Goal: Complete application form: Complete application form

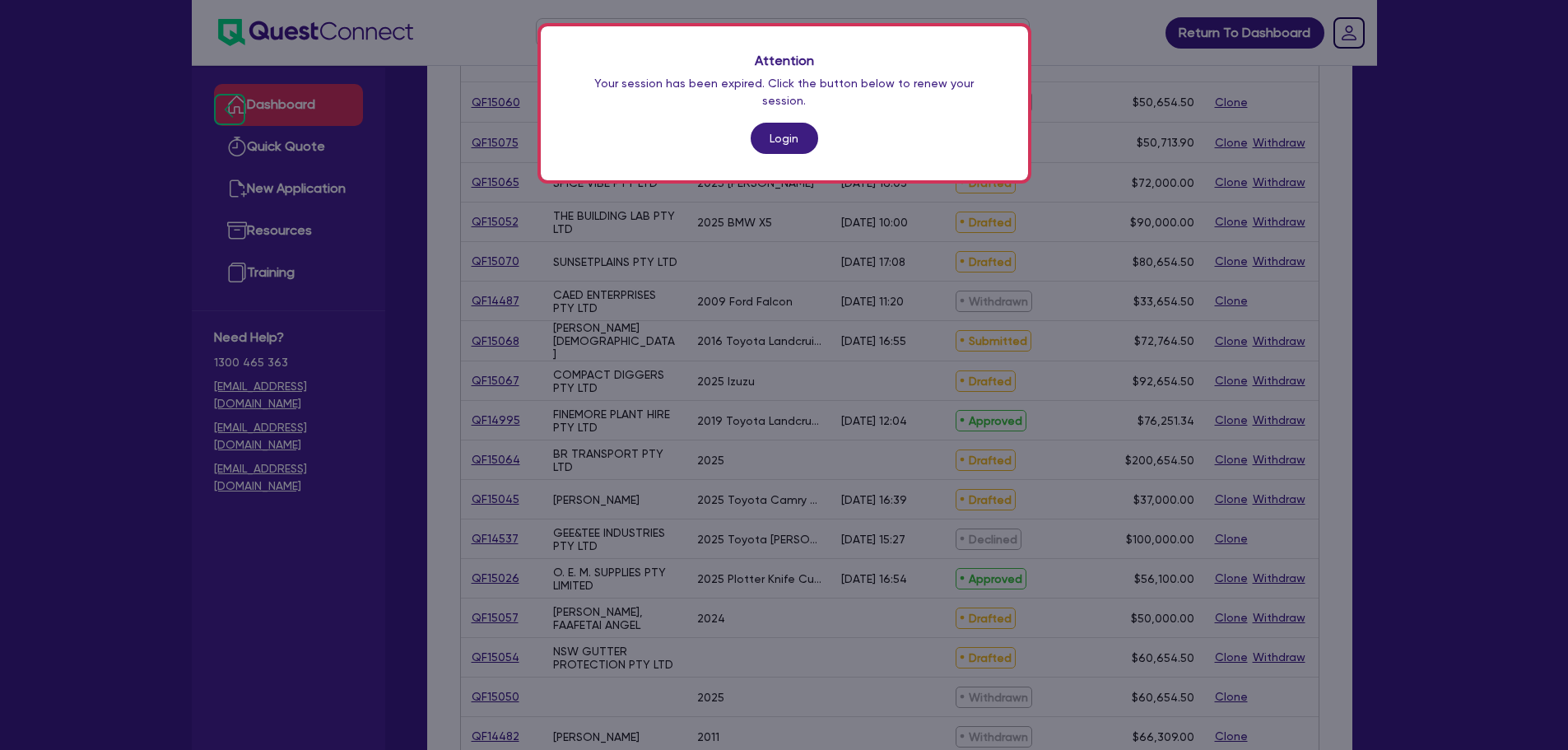
scroll to position [292, 0]
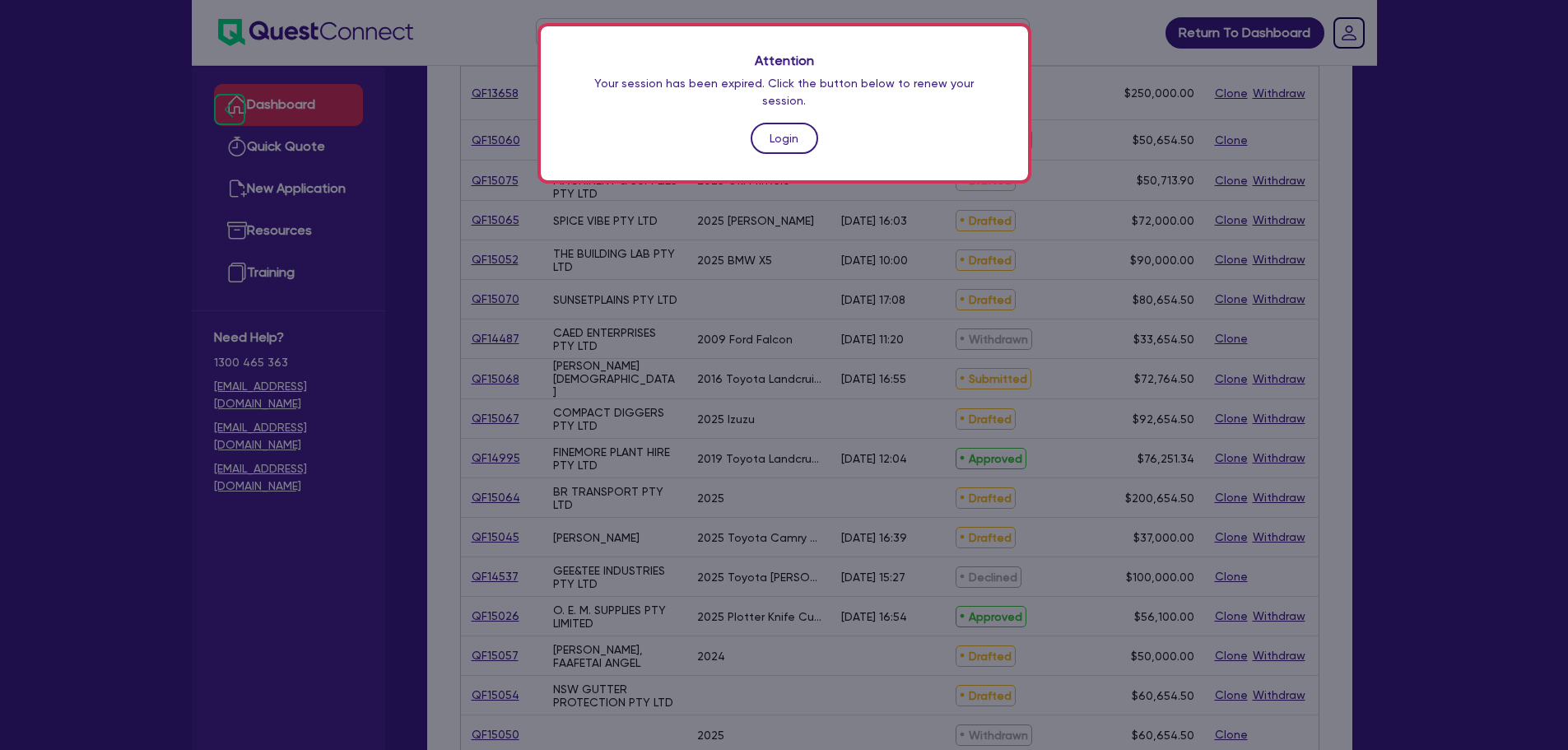
click at [773, 124] on link "Login" at bounding box center [784, 138] width 68 height 31
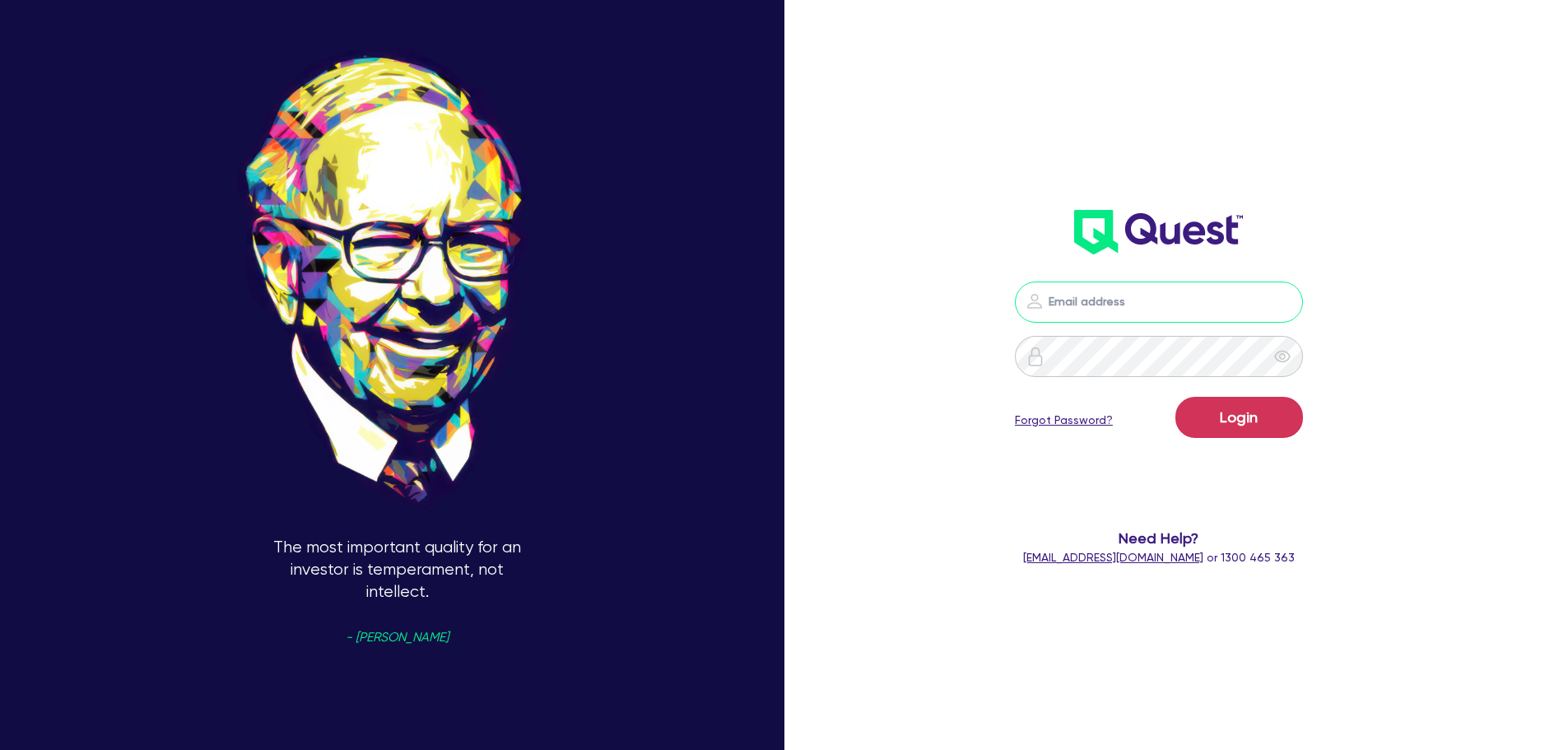
click at [1085, 287] on input "email" at bounding box center [1159, 302] width 288 height 42
type input "[EMAIL_ADDRESS][PERSON_NAME][DOMAIN_NAME]"
click at [1257, 434] on button "Login" at bounding box center [1239, 417] width 127 height 42
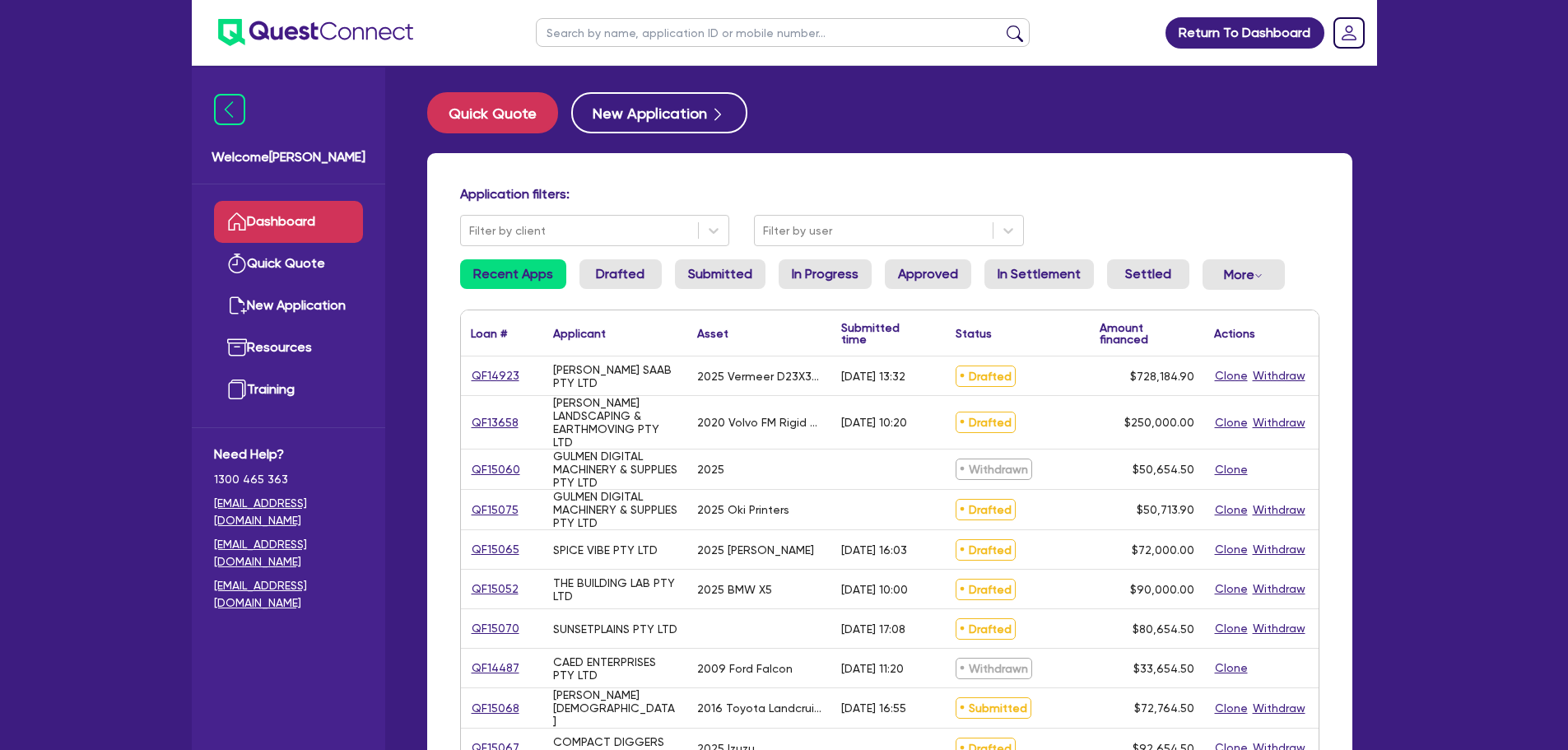
click at [788, 31] on input "text" at bounding box center [783, 32] width 494 height 29
type input "[PERSON_NAME]"
click at [1002, 25] on button "submit" at bounding box center [1014, 36] width 26 height 23
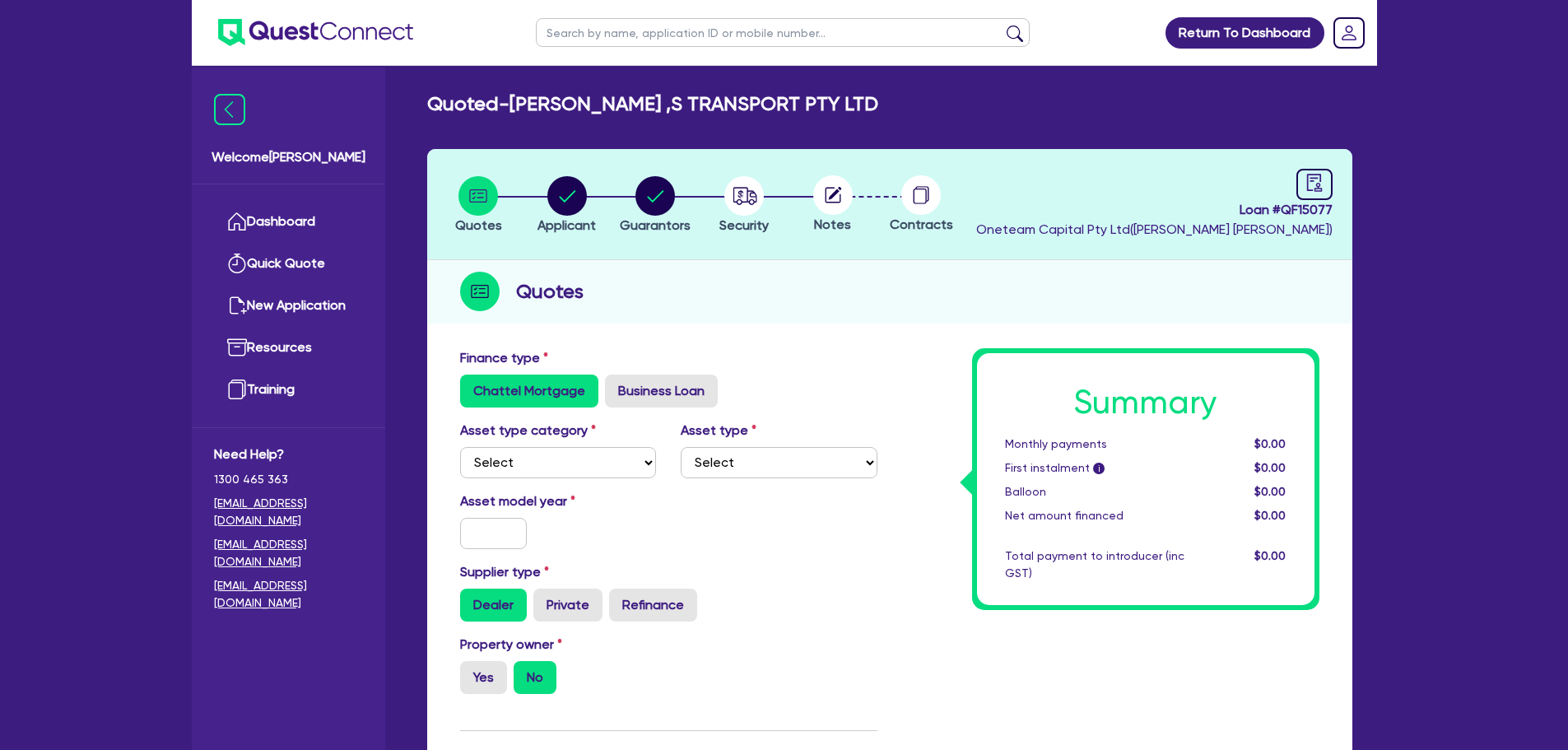
drag, startPoint x: 603, startPoint y: 441, endPoint x: 598, endPoint y: 483, distance: 42.3
click at [603, 446] on div "Asset type category Select Cars and light trucks Primary assets Secondary asset…" at bounding box center [558, 450] width 221 height 58
click at [598, 483] on div "Asset type category Select Cars and light trucks Primary assets Secondary asset…" at bounding box center [668, 456] width 442 height 70
click at [590, 444] on div "Asset type category Select Cars and light trucks Primary assets Secondary asset…" at bounding box center [558, 450] width 221 height 58
drag, startPoint x: 594, startPoint y: 462, endPoint x: 596, endPoint y: 475, distance: 13.2
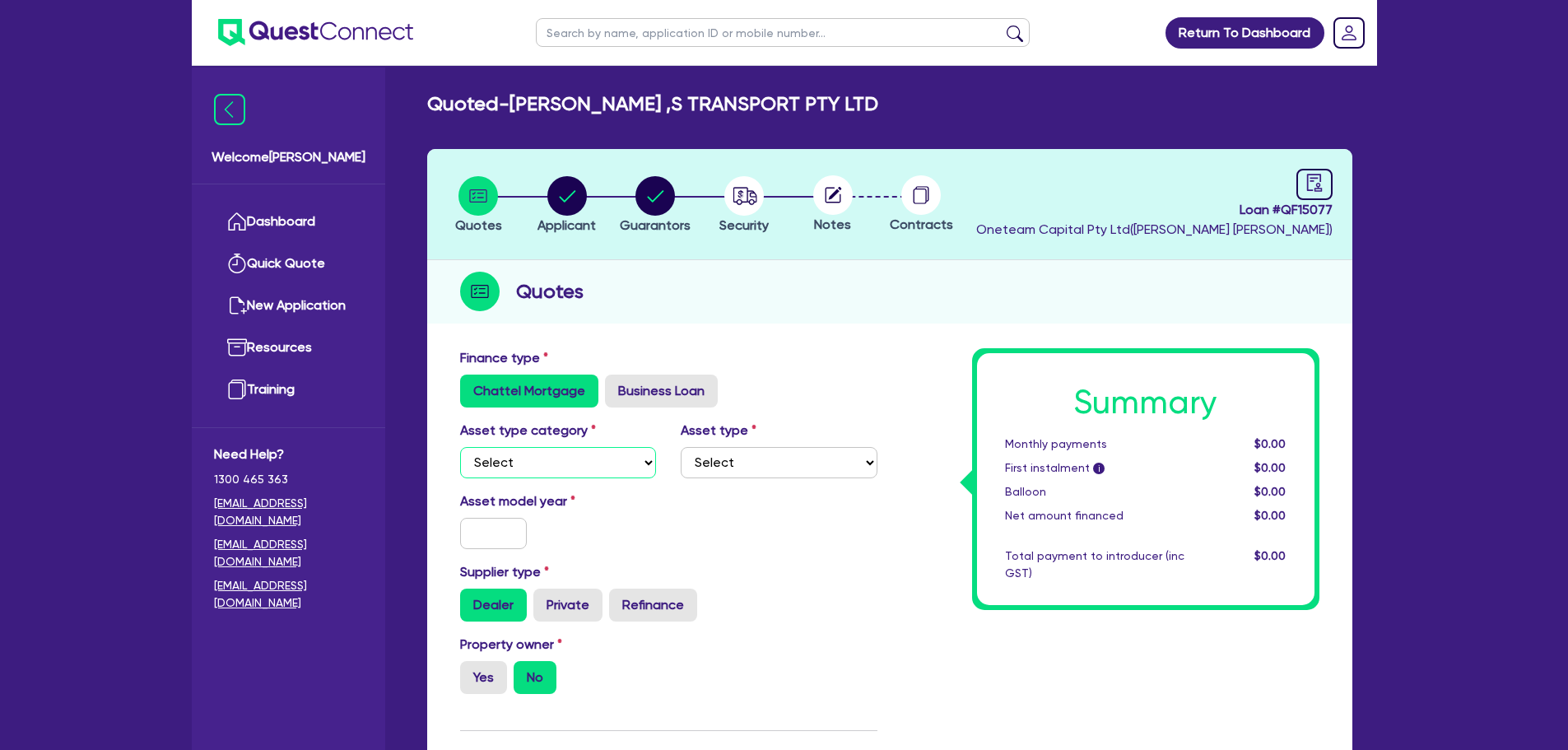
click at [594, 462] on select "Select Cars and light trucks Primary assets Secondary assets Tertiary assets" at bounding box center [558, 462] width 197 height 31
select select "CARS_AND_LIGHT_TRUCKS"
click at [460, 447] on select "Select Cars and light trucks Primary assets Secondary assets Tertiary assets" at bounding box center [558, 462] width 197 height 31
click at [728, 459] on select "Select Passenger vehicles Vans and utes Light trucks up to 4.5 tonne" at bounding box center [779, 462] width 197 height 31
select select "PASSENGER_VEHICLES"
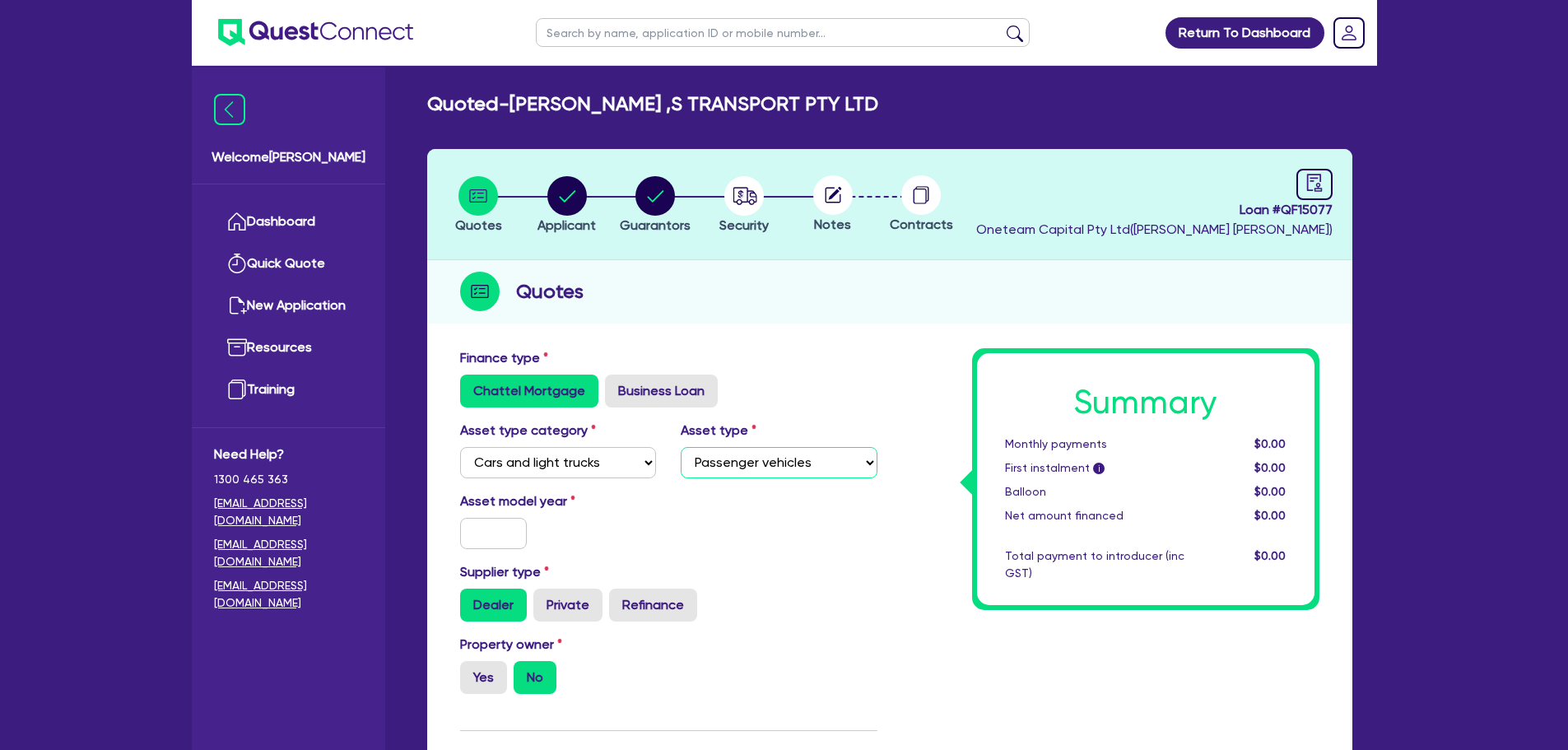
click at [681, 447] on select "Select Passenger vehicles Vans and utes Light trucks up to 4.5 tonne" at bounding box center [779, 462] width 197 height 31
drag, startPoint x: 494, startPoint y: 529, endPoint x: 503, endPoint y: 551, distance: 23.8
click at [491, 529] on input "text" at bounding box center [494, 533] width 68 height 31
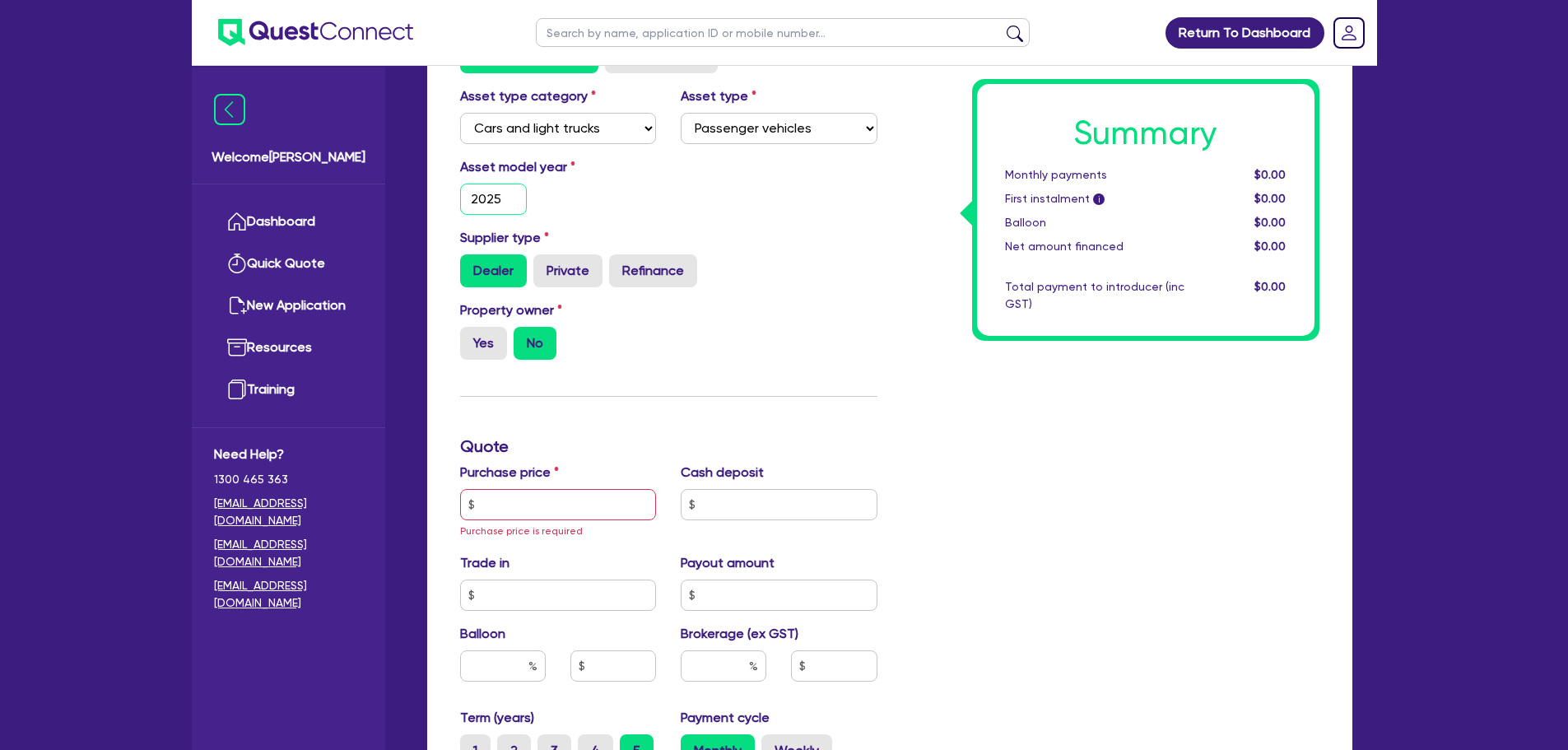
scroll to position [411, 0]
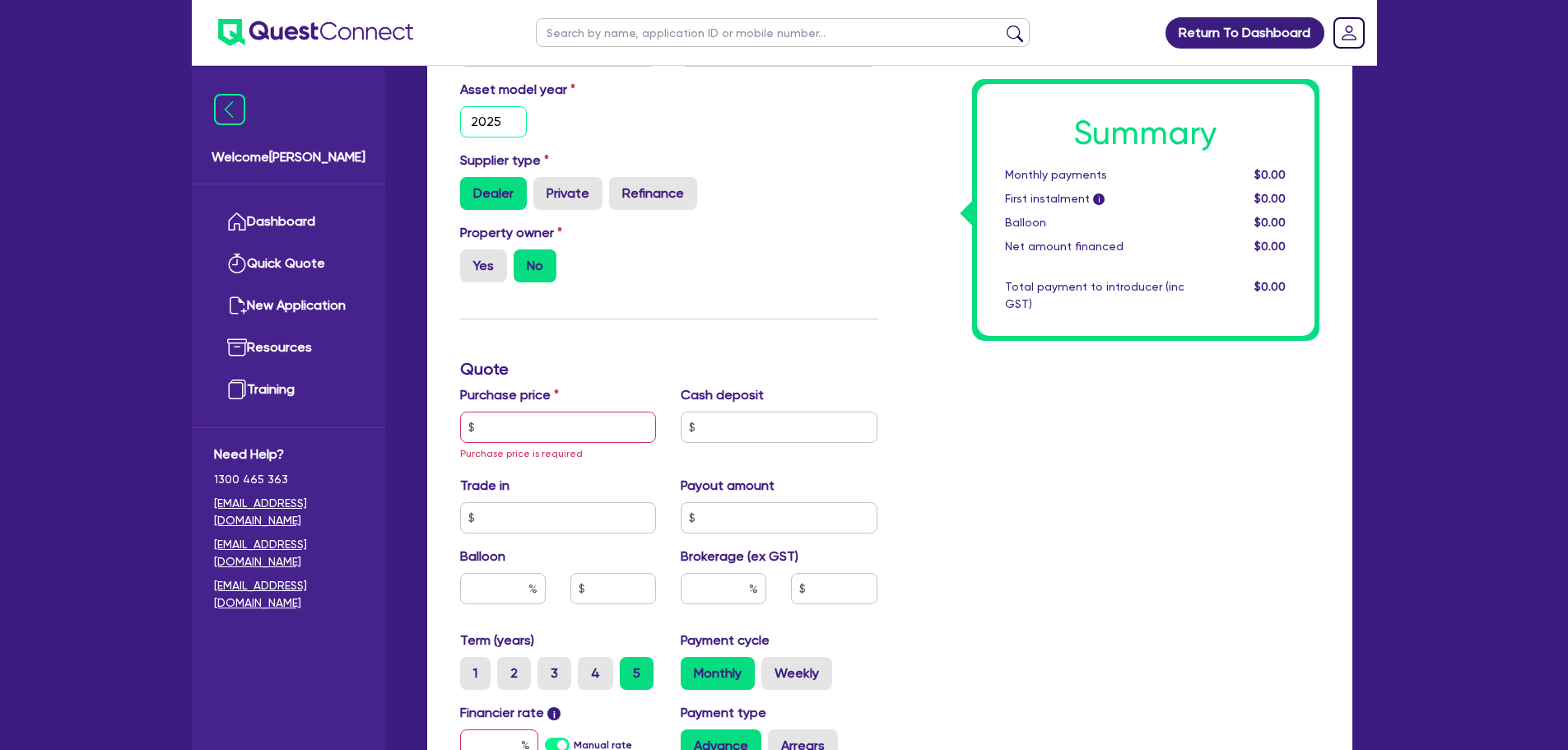
type input "2025"
click at [470, 283] on div "Property owner Yes No" at bounding box center [668, 259] width 442 height 72
click at [493, 265] on label "Yes" at bounding box center [483, 266] width 47 height 33
click at [471, 260] on input "Yes" at bounding box center [465, 255] width 11 height 11
radio input "true"
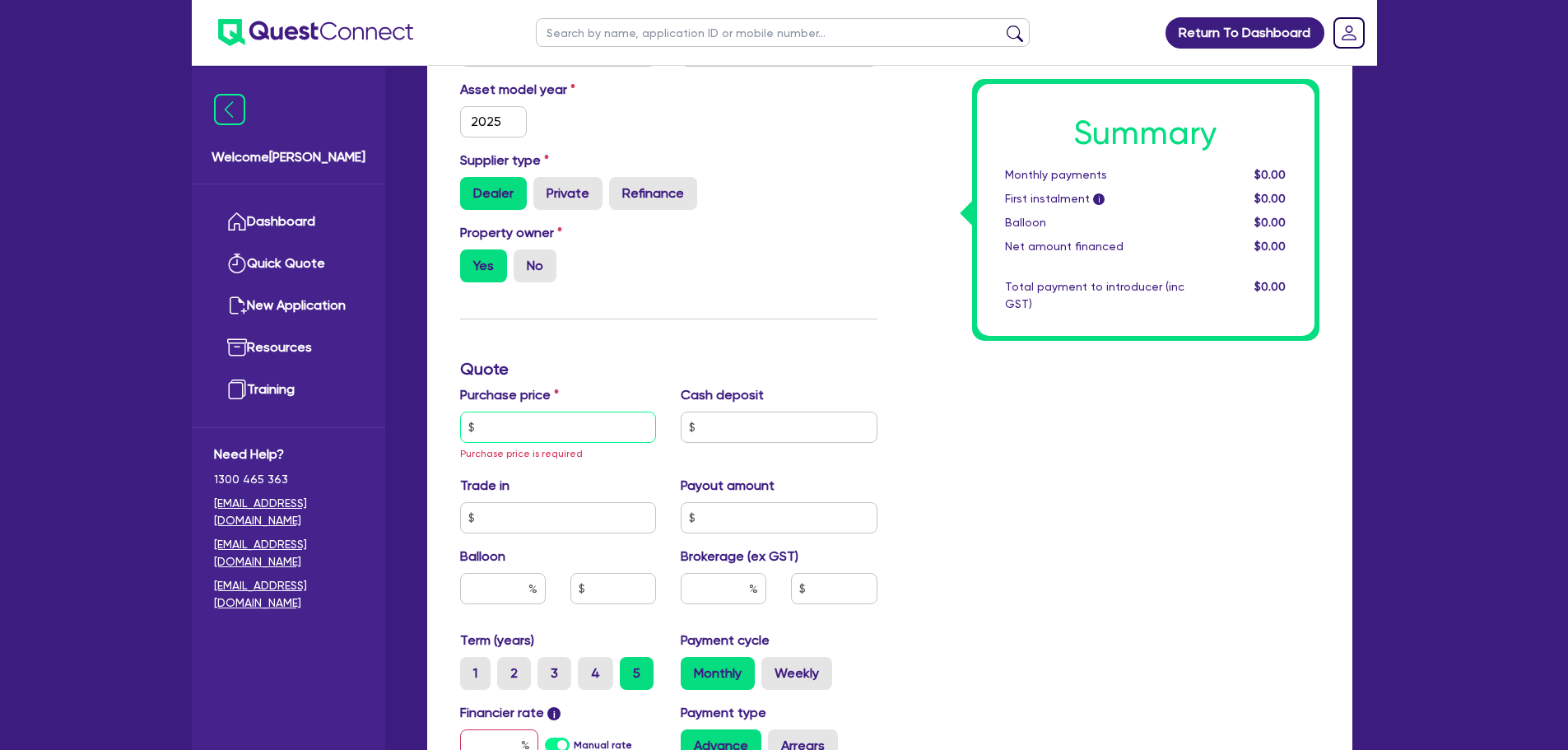
click at [533, 419] on input "text" at bounding box center [558, 427] width 197 height 31
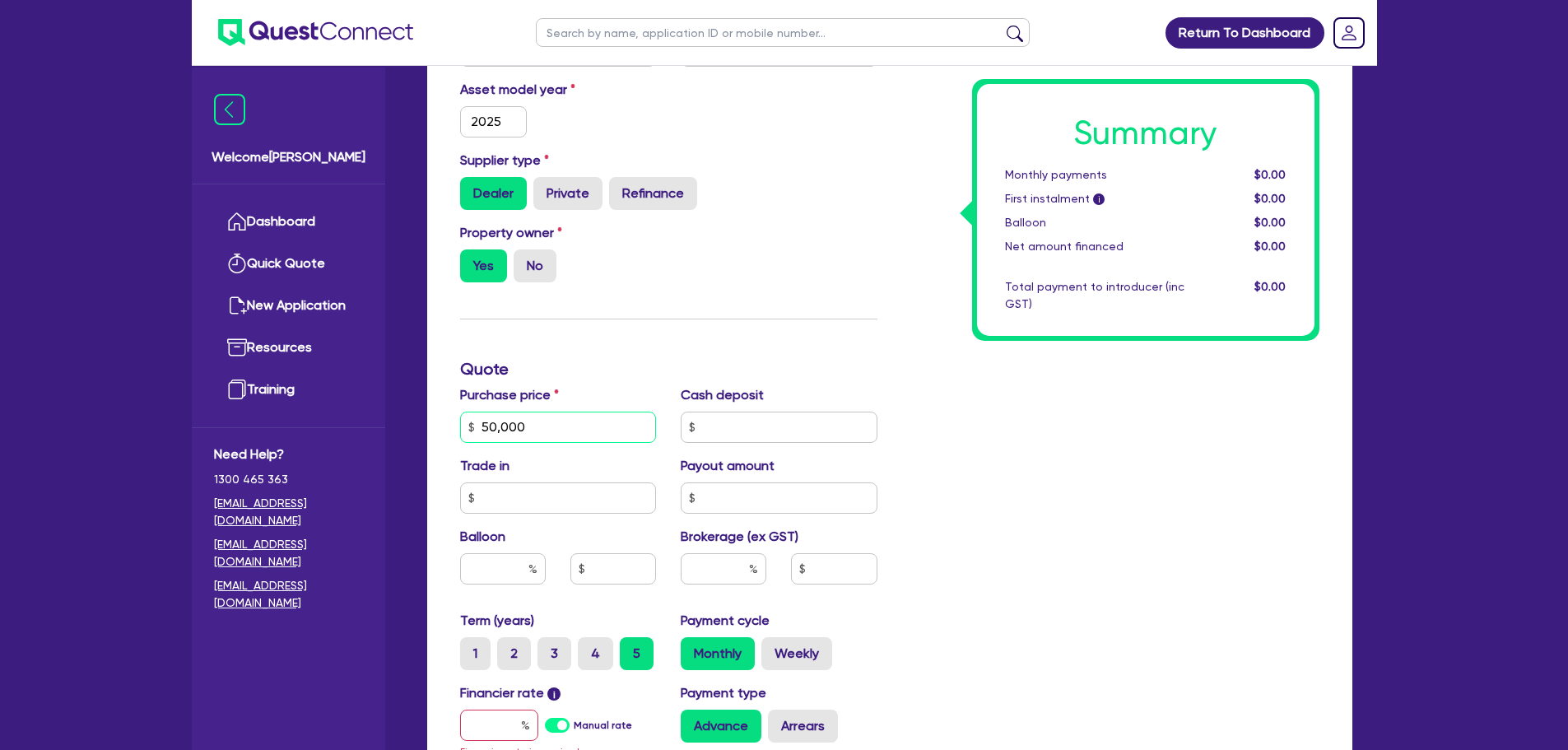
scroll to position [804, 0]
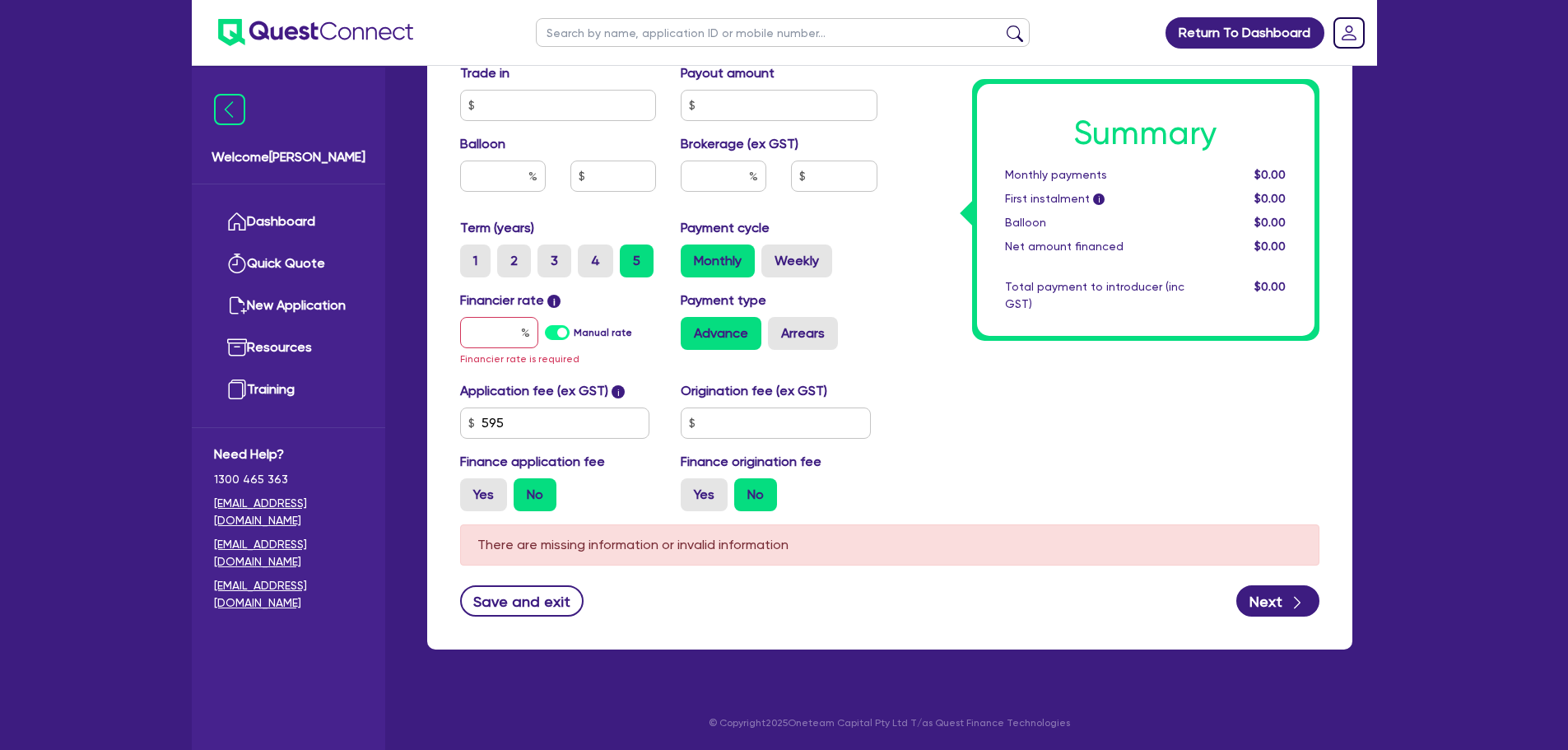
type input "50,000"
click at [434, 341] on div "Finance type Chattel Mortgage Business Loan Asset type category Select Cars and…" at bounding box center [890, 92] width 925 height 1114
click at [533, 325] on input "text" at bounding box center [499, 333] width 78 height 31
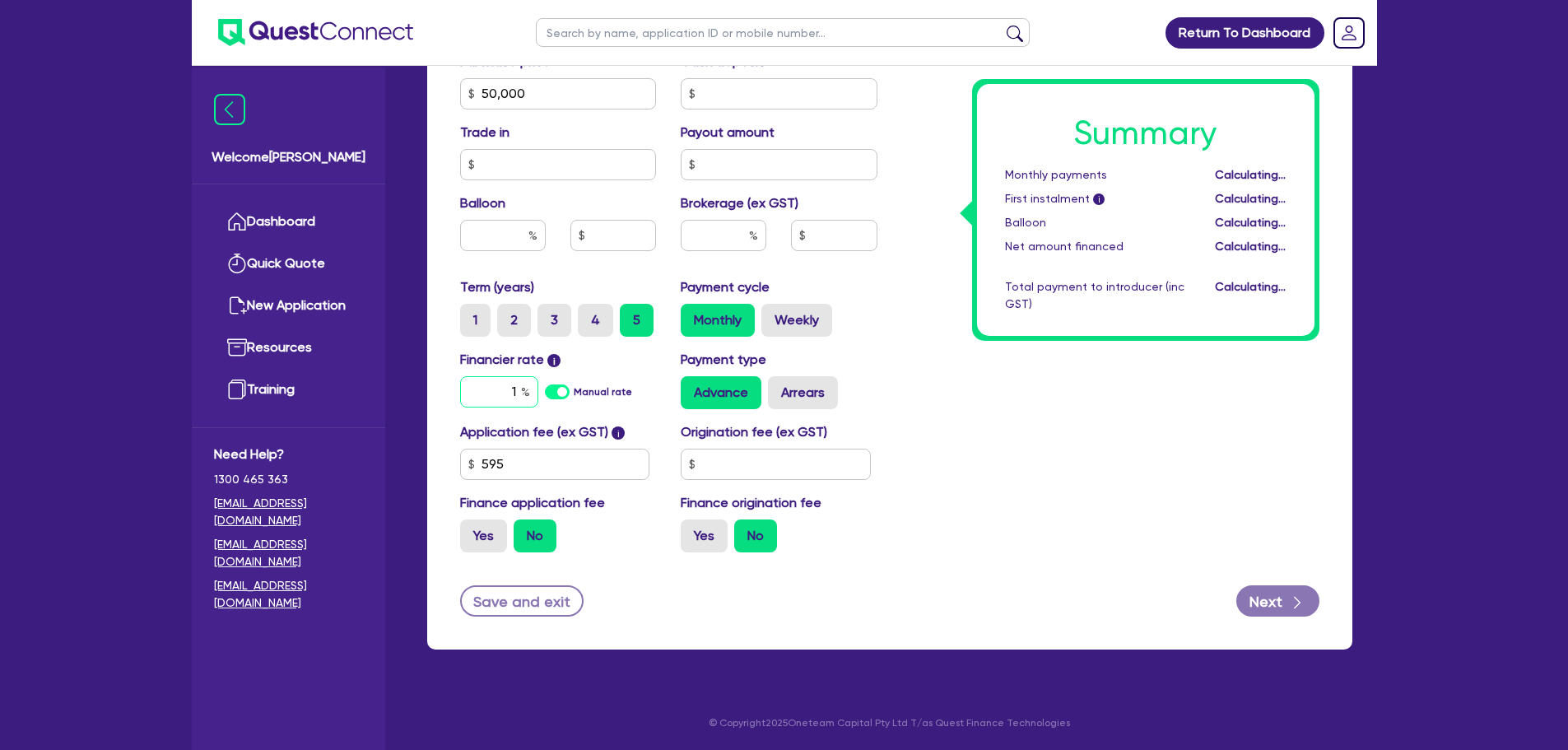
scroll to position [745, 0]
type input "10"
click at [1153, 414] on div "Summary Monthly payments $853.98 First instalment i $1,508.48 Balloon $0.00 Net…" at bounding box center [1110, 84] width 442 height 962
click at [1284, 601] on button "Next" at bounding box center [1278, 601] width 83 height 31
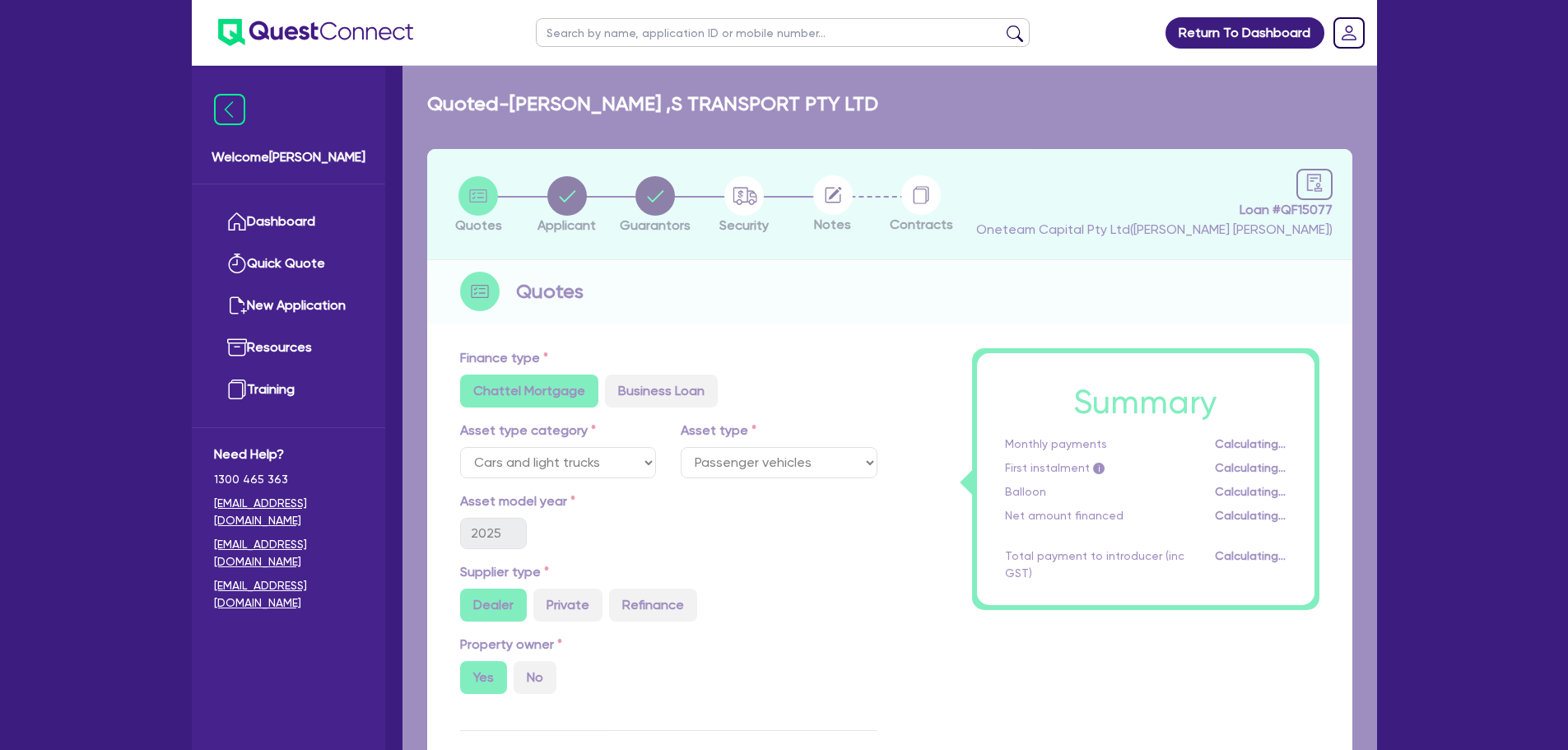
select select "COMPANY"
select select "TRANSPORT_WAREHOUSING"
select select "POSTAL_DELIVERY"
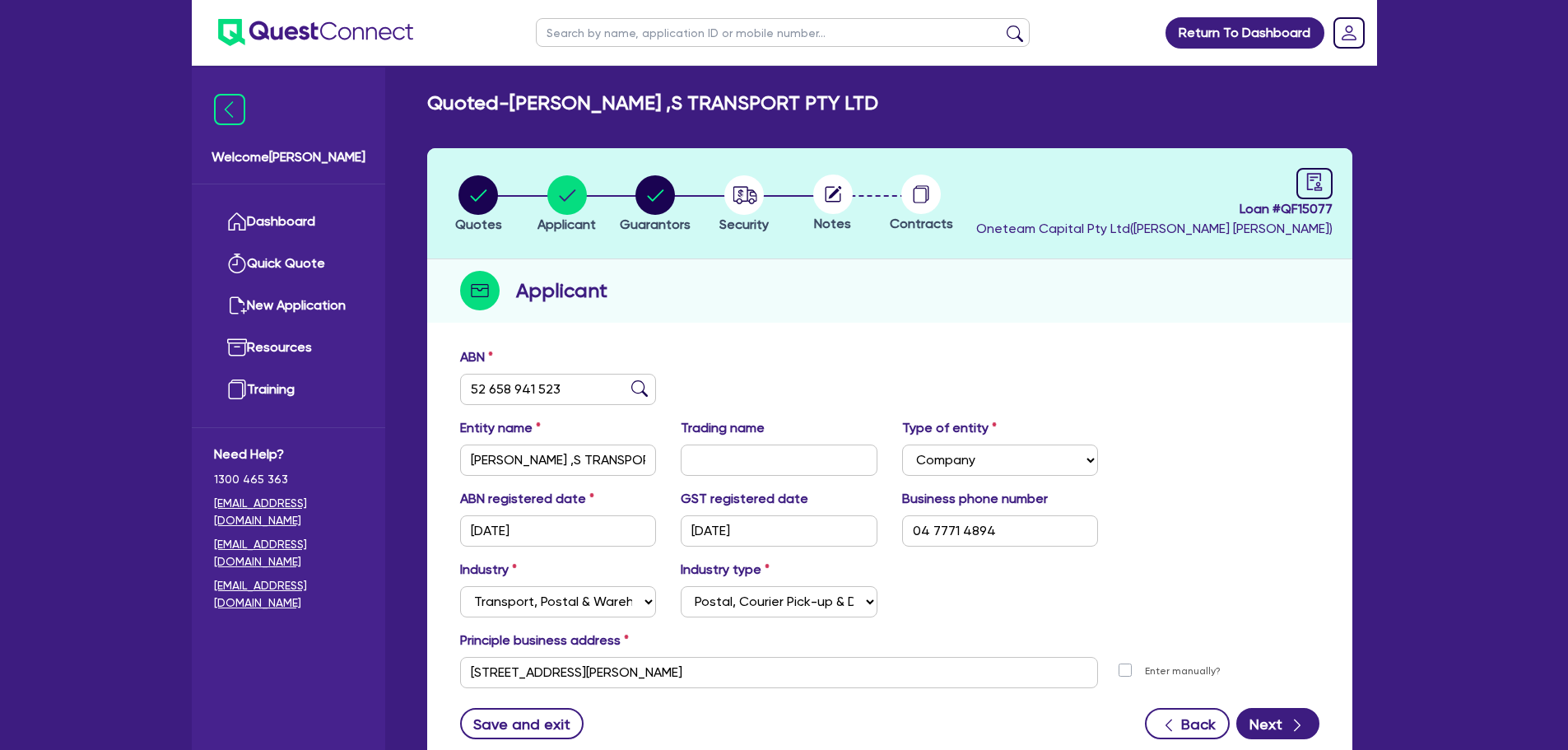
scroll to position [124, 0]
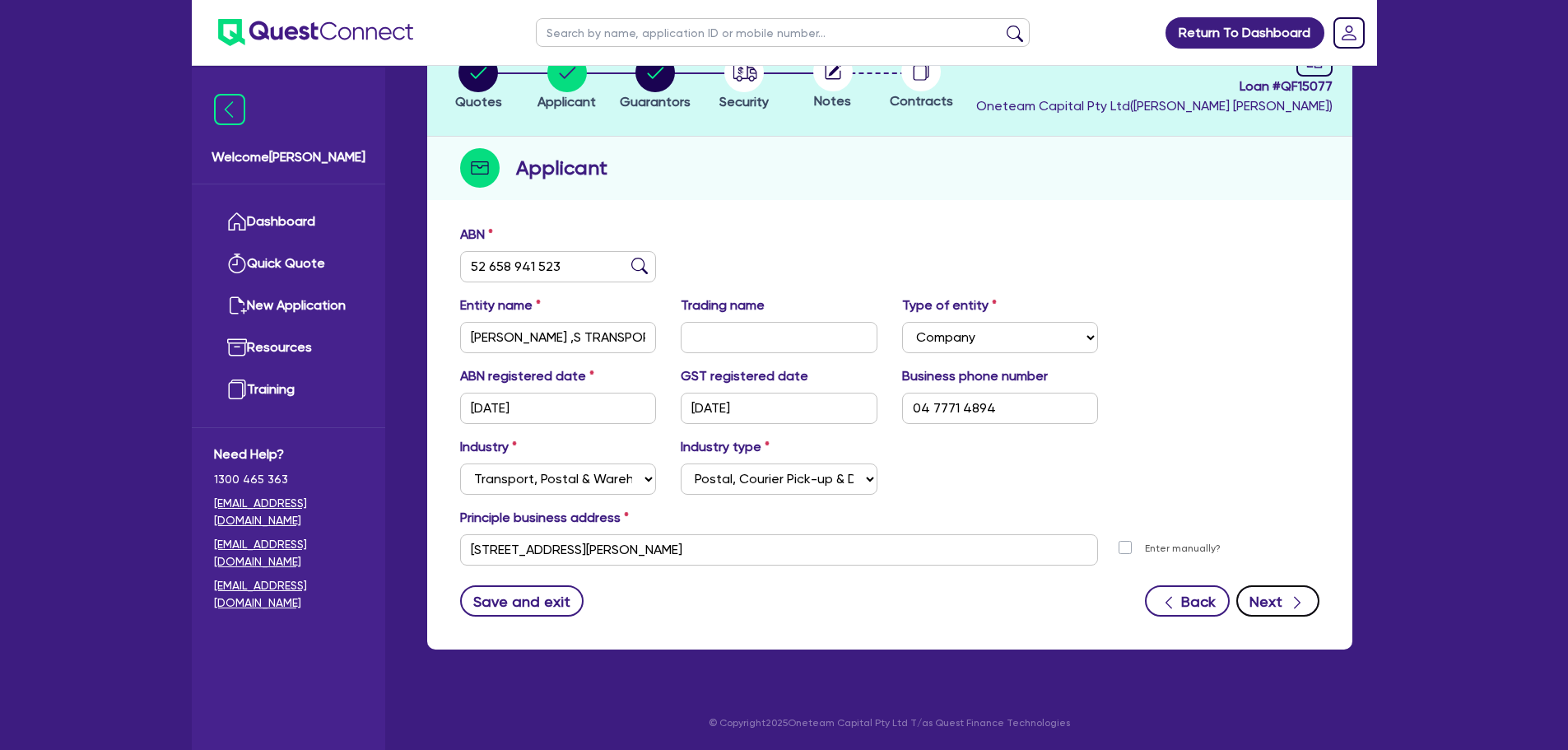
click at [1281, 610] on button "Next" at bounding box center [1278, 601] width 83 height 31
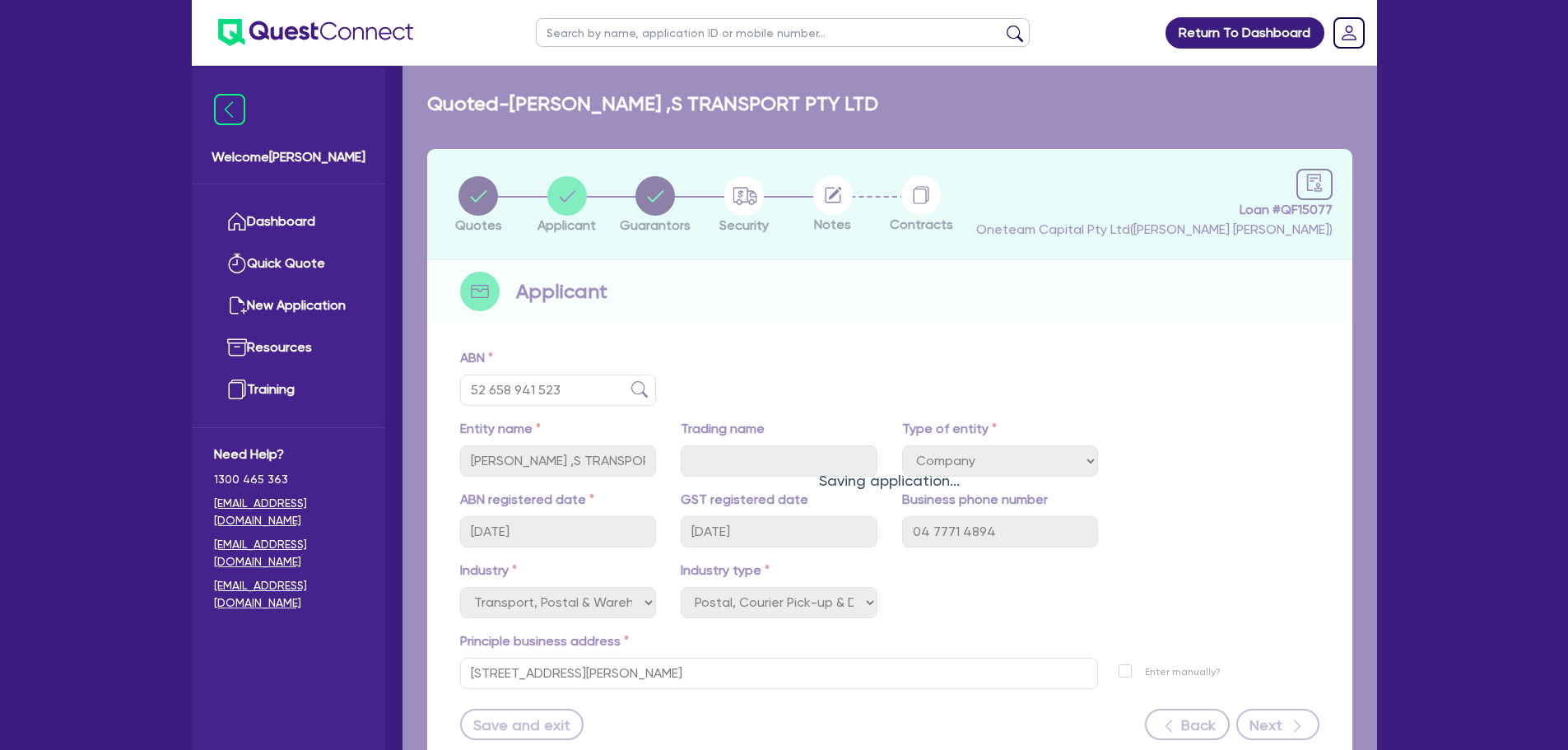
select select "MRS"
select select "[GEOGRAPHIC_DATA]"
select select "MARRIED"
select select "CASH"
select select "HOUSEHOLD_PERSONAL"
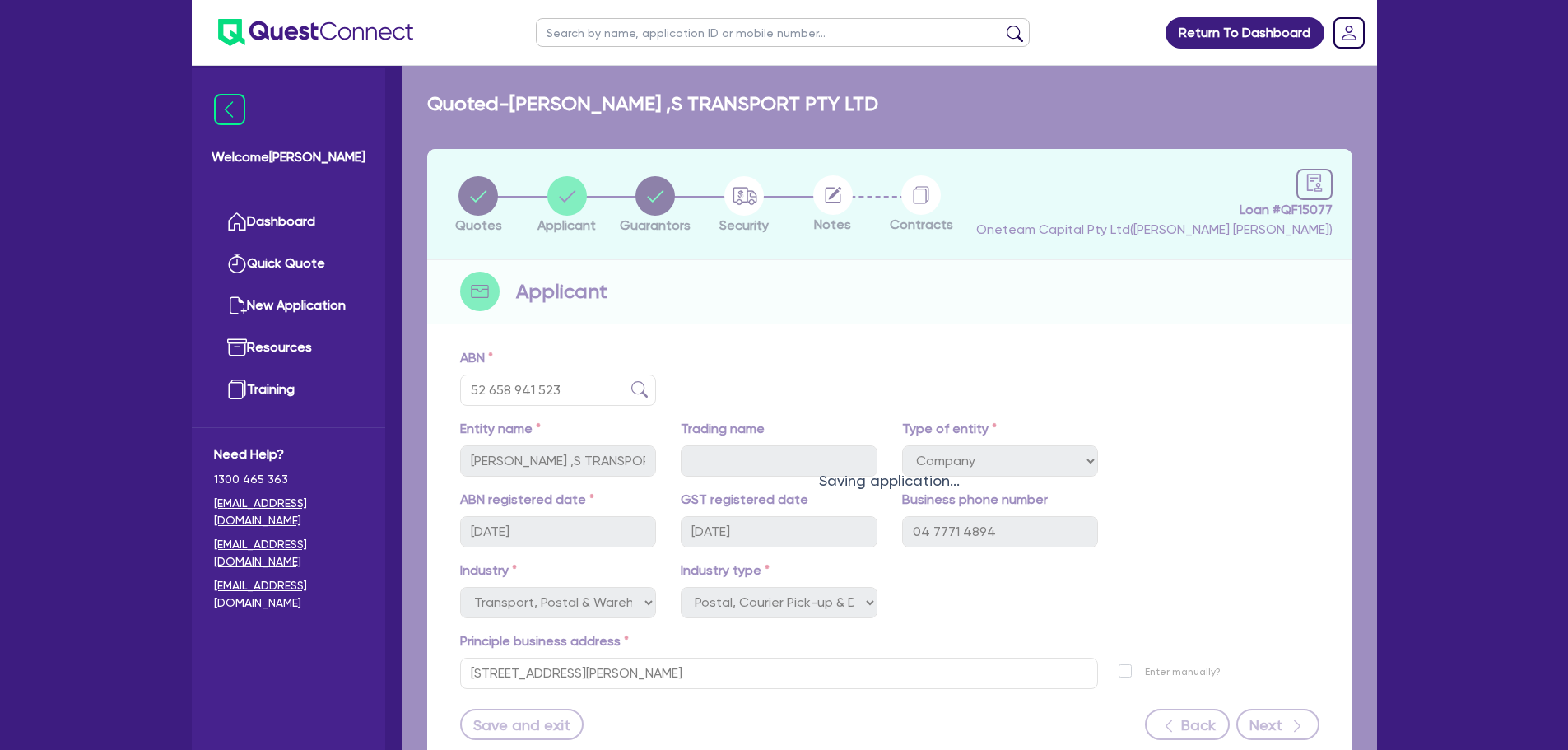
select select "VEHICLE"
select select "VEHICLE_LOAN"
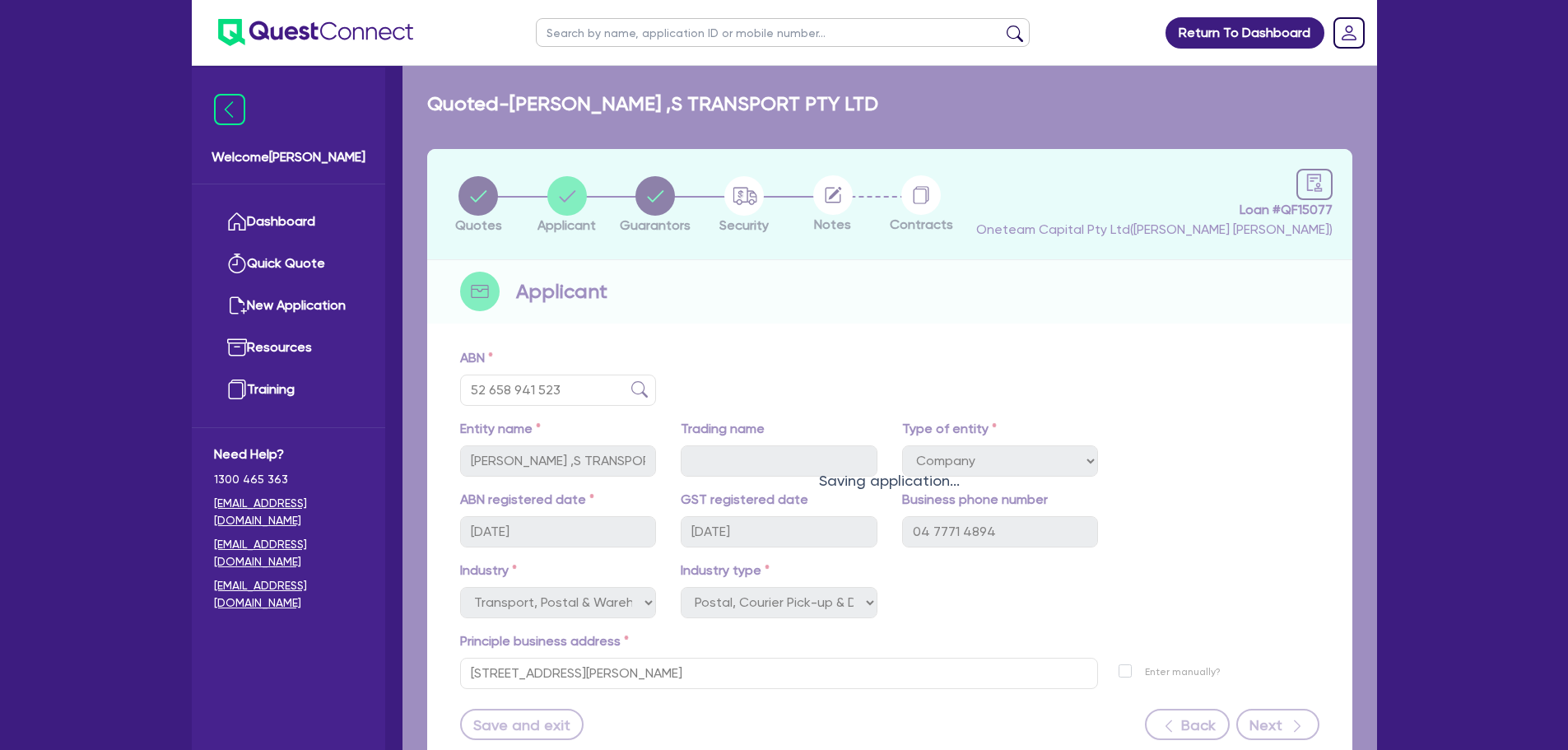
select select "VEHICLE_LOAN"
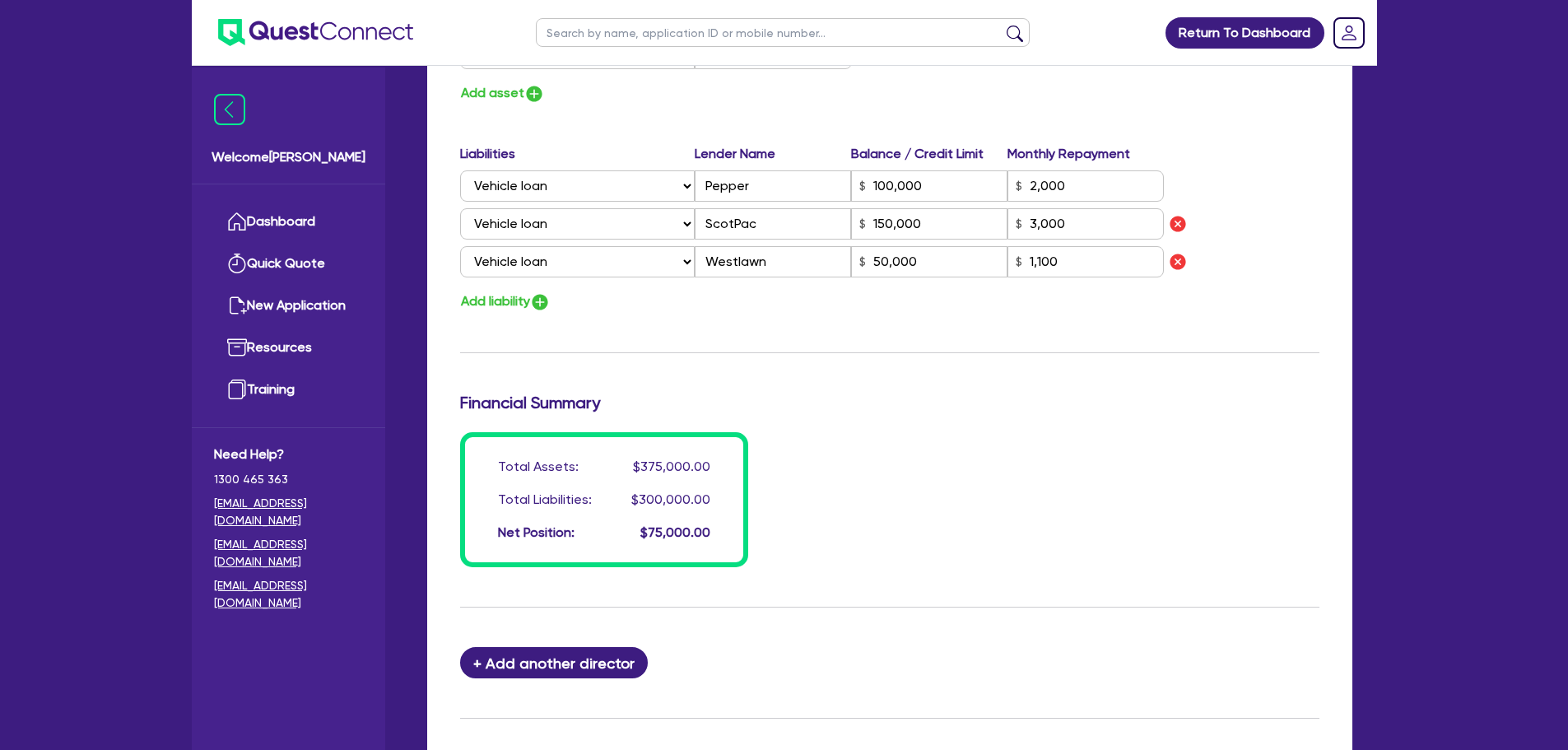
scroll to position [1436, 0]
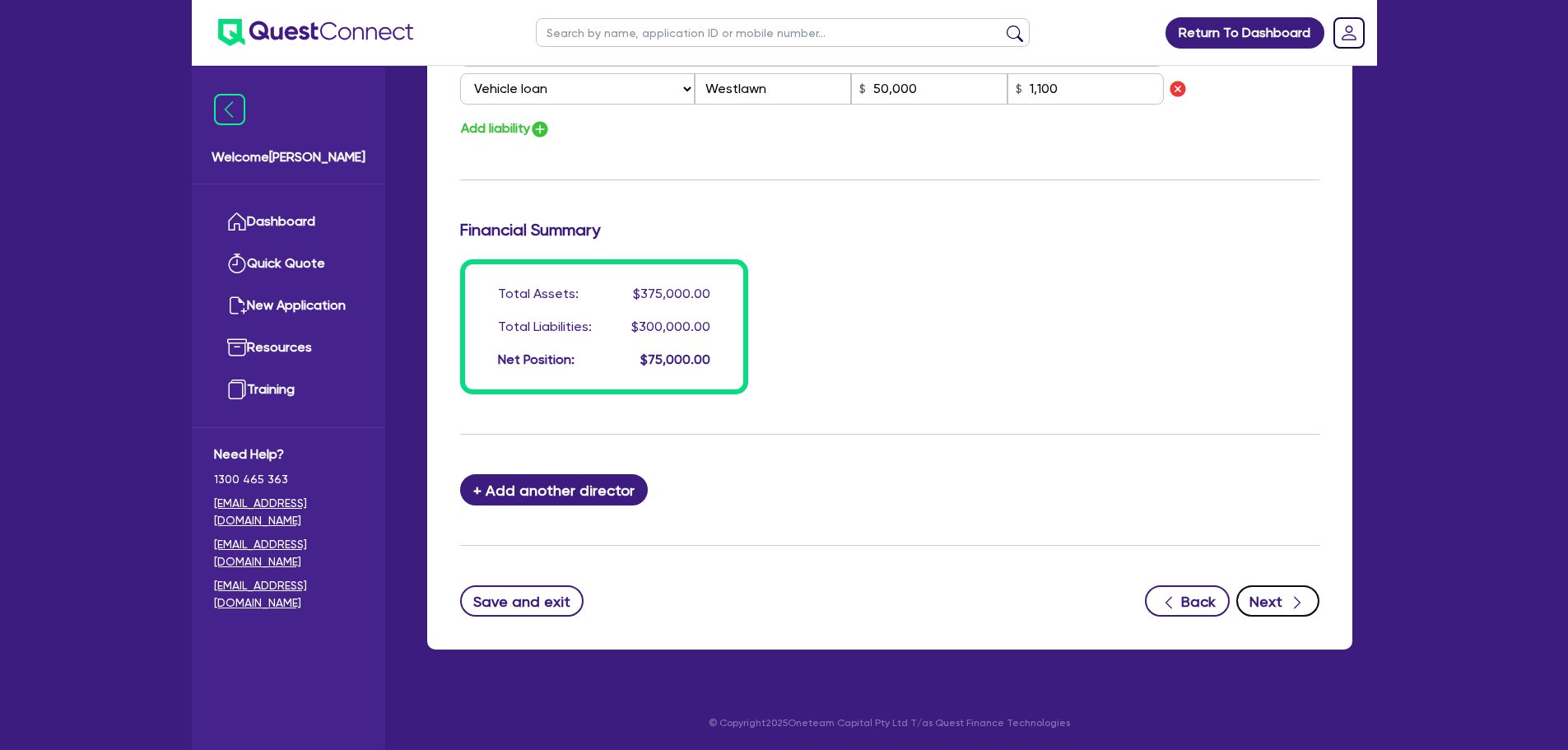
click at [1274, 612] on button "Next" at bounding box center [1278, 601] width 83 height 31
select select "CARS_AND_LIGHT_TRUCKS"
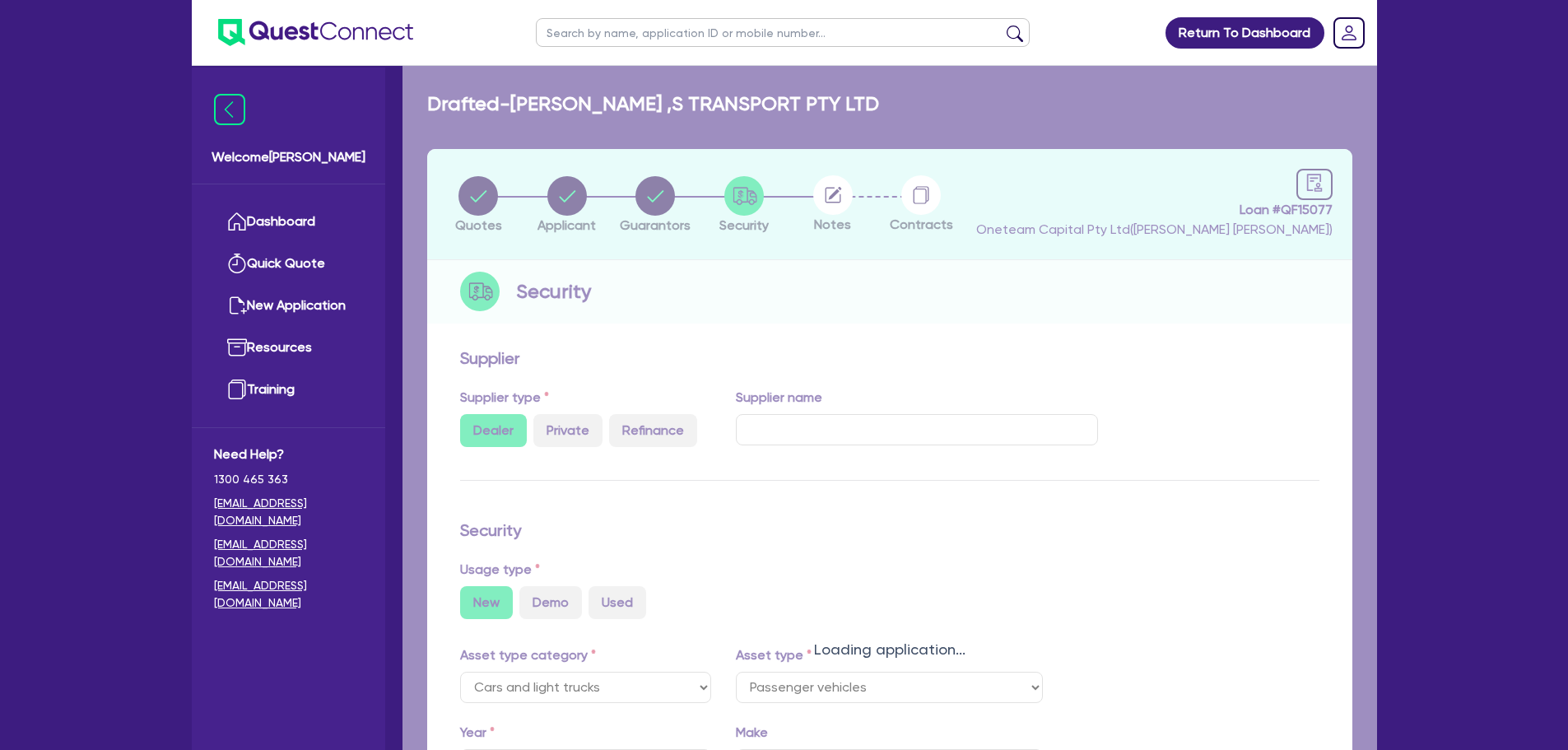
select select "PASSENGER_VEHICLES"
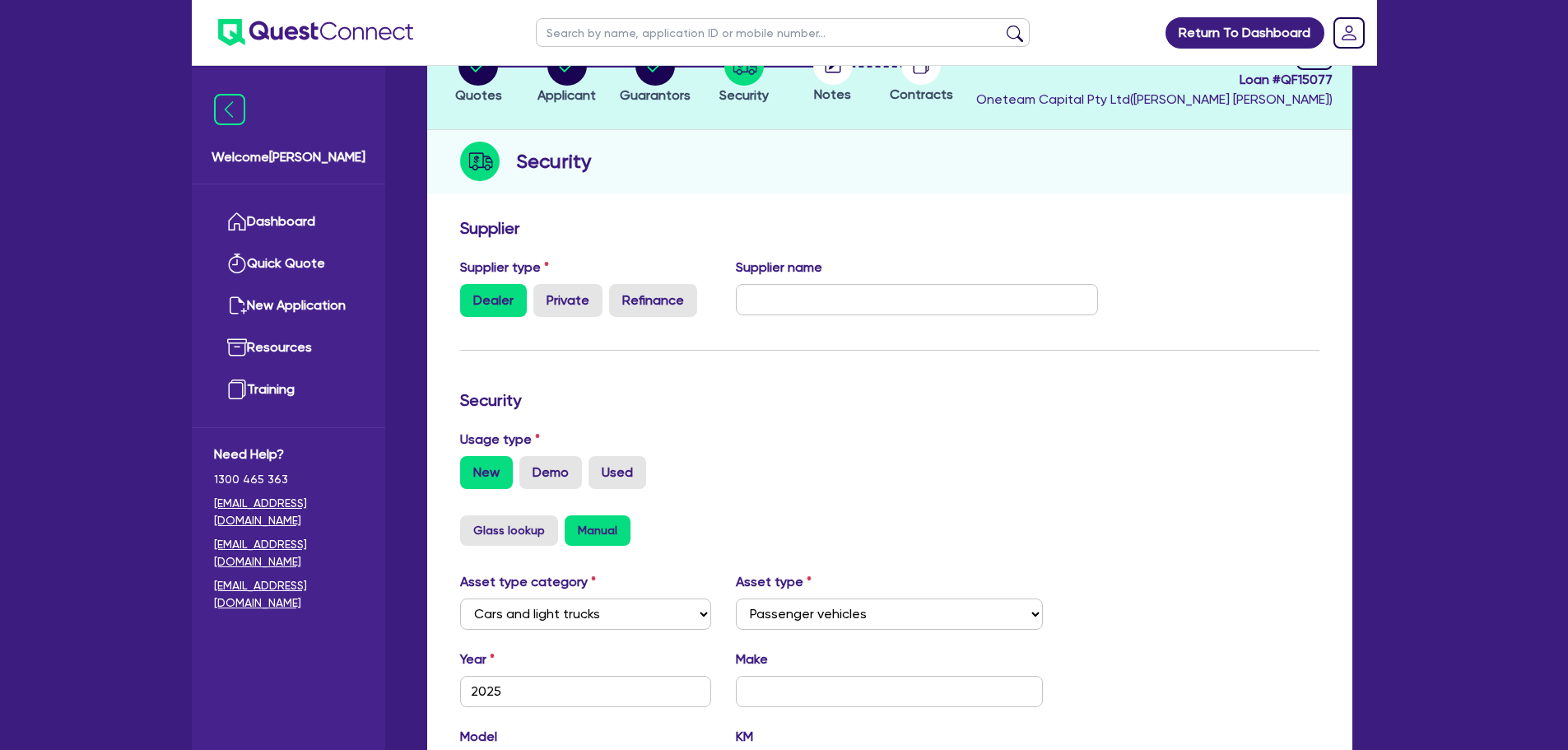
scroll to position [517, 0]
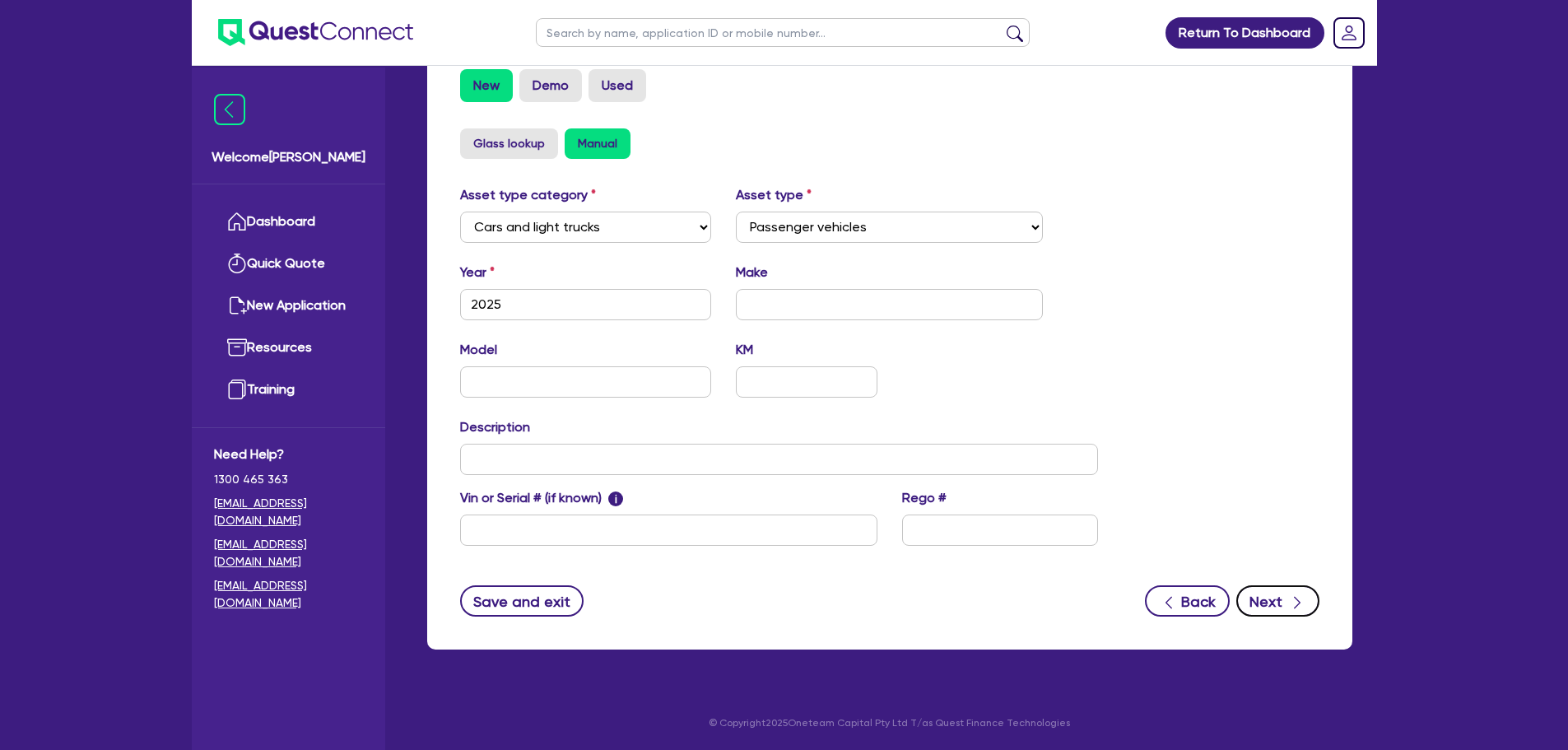
click at [1248, 606] on button "Next" at bounding box center [1278, 601] width 83 height 31
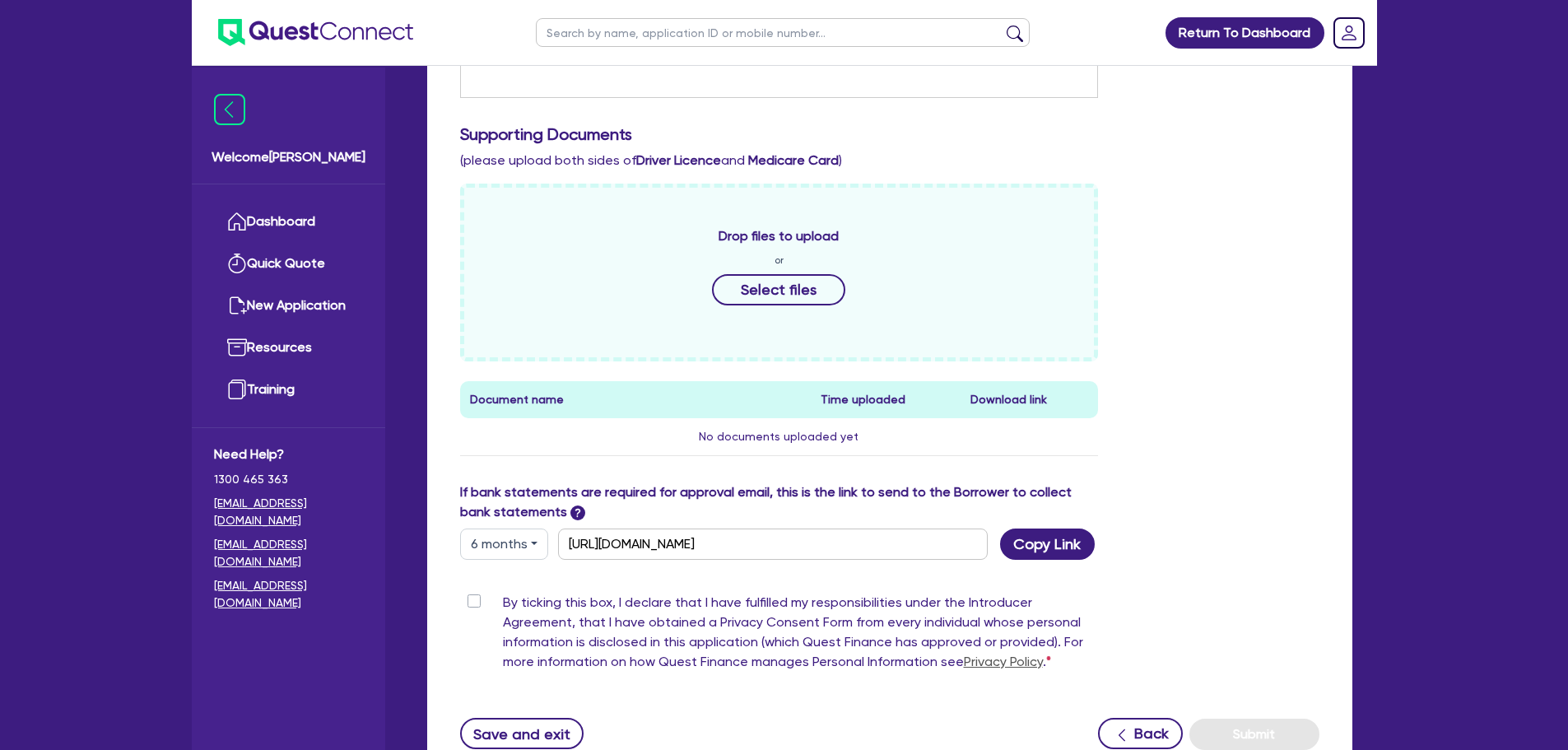
scroll to position [733, 0]
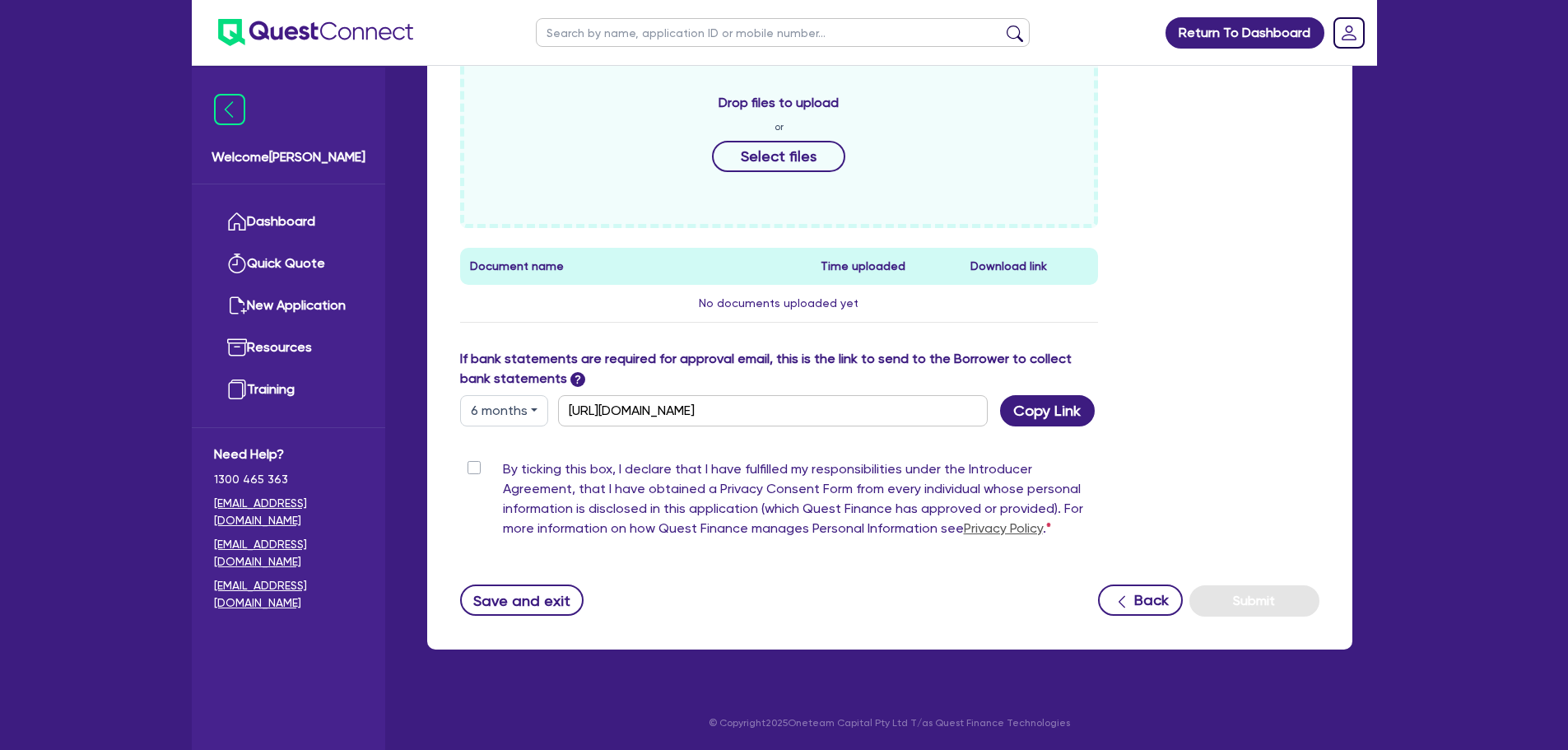
click at [473, 460] on div "By ticking this box, I declare that I have fulfilled my responsibilities under …" at bounding box center [778, 501] width 639 height 86
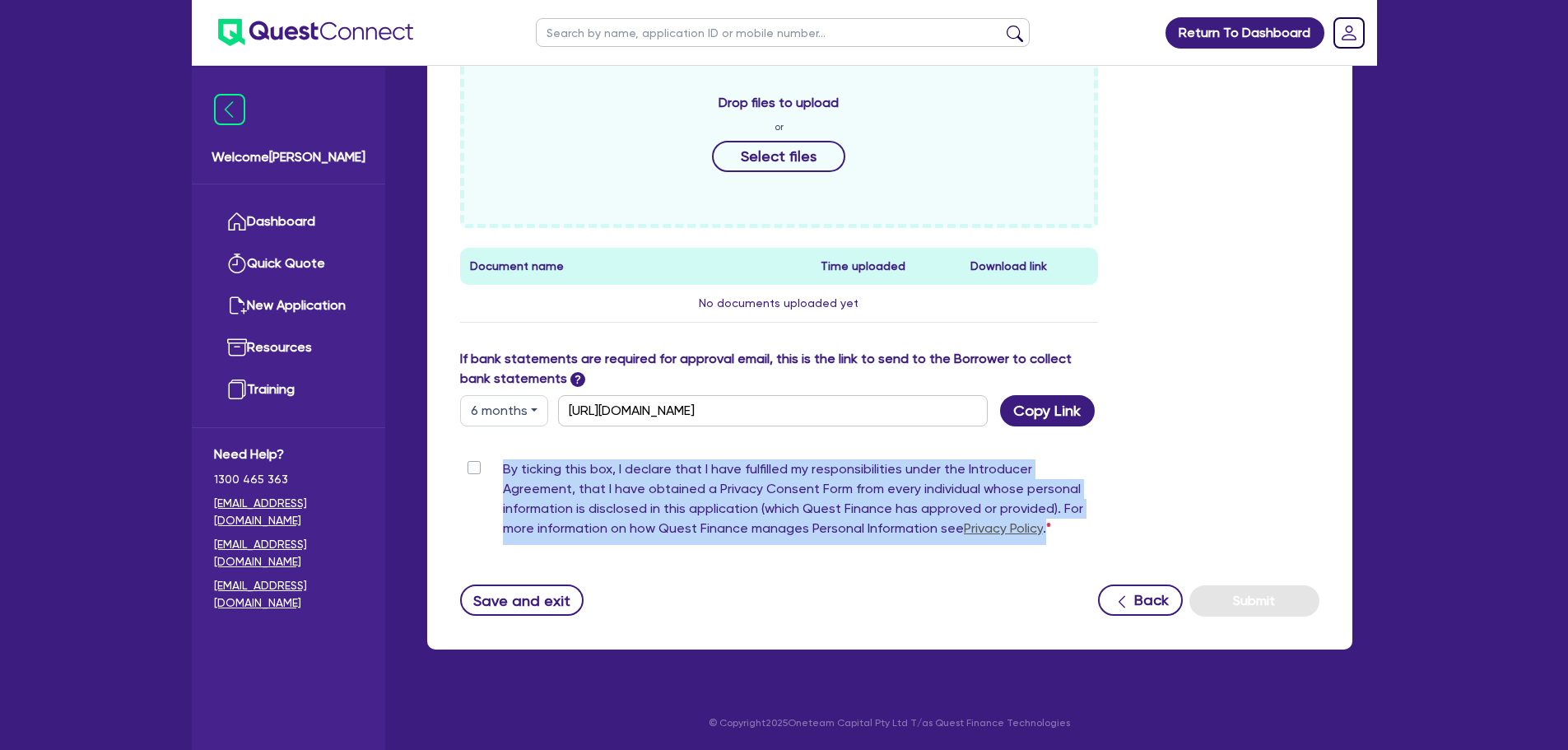
click at [503, 472] on label "By ticking this box, I declare that I have fulfilled my responsibilities under …" at bounding box center [801, 501] width 596 height 86
click at [472, 472] on input "By ticking this box, I declare that I have fulfilled my responsibilities under …" at bounding box center [466, 467] width 14 height 15
checkbox input "true"
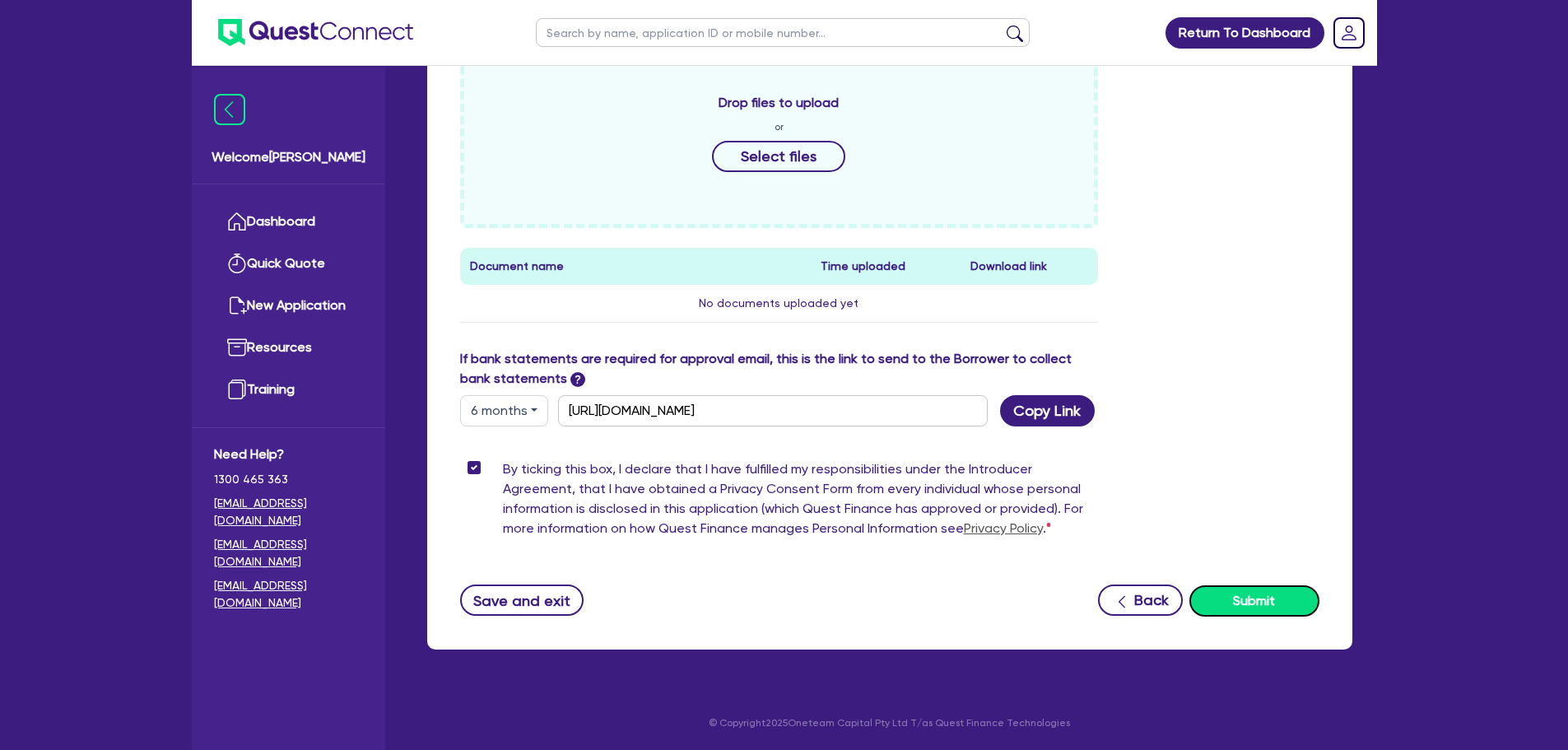
click at [1242, 605] on button "Submit" at bounding box center [1253, 601] width 130 height 31
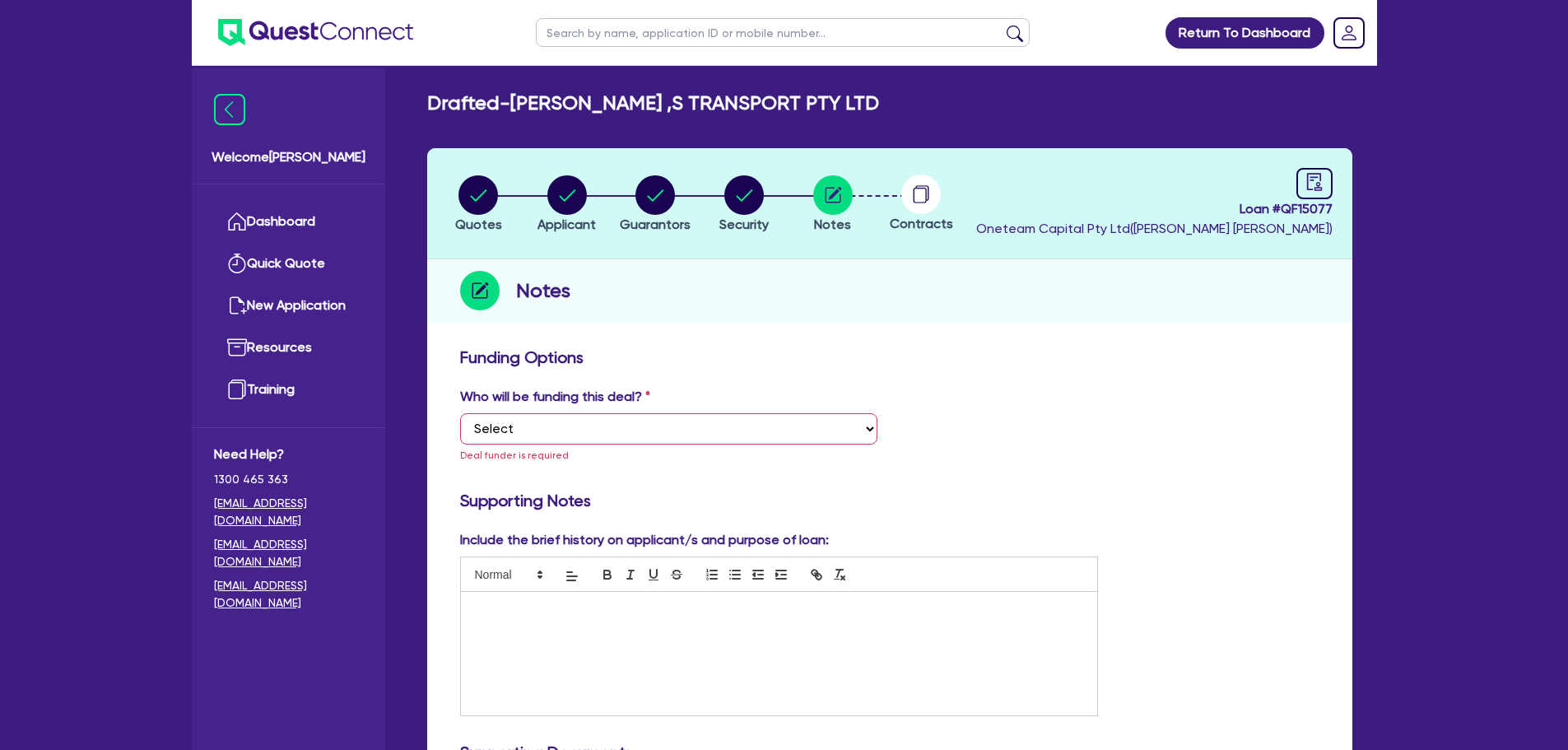
scroll to position [0, 0]
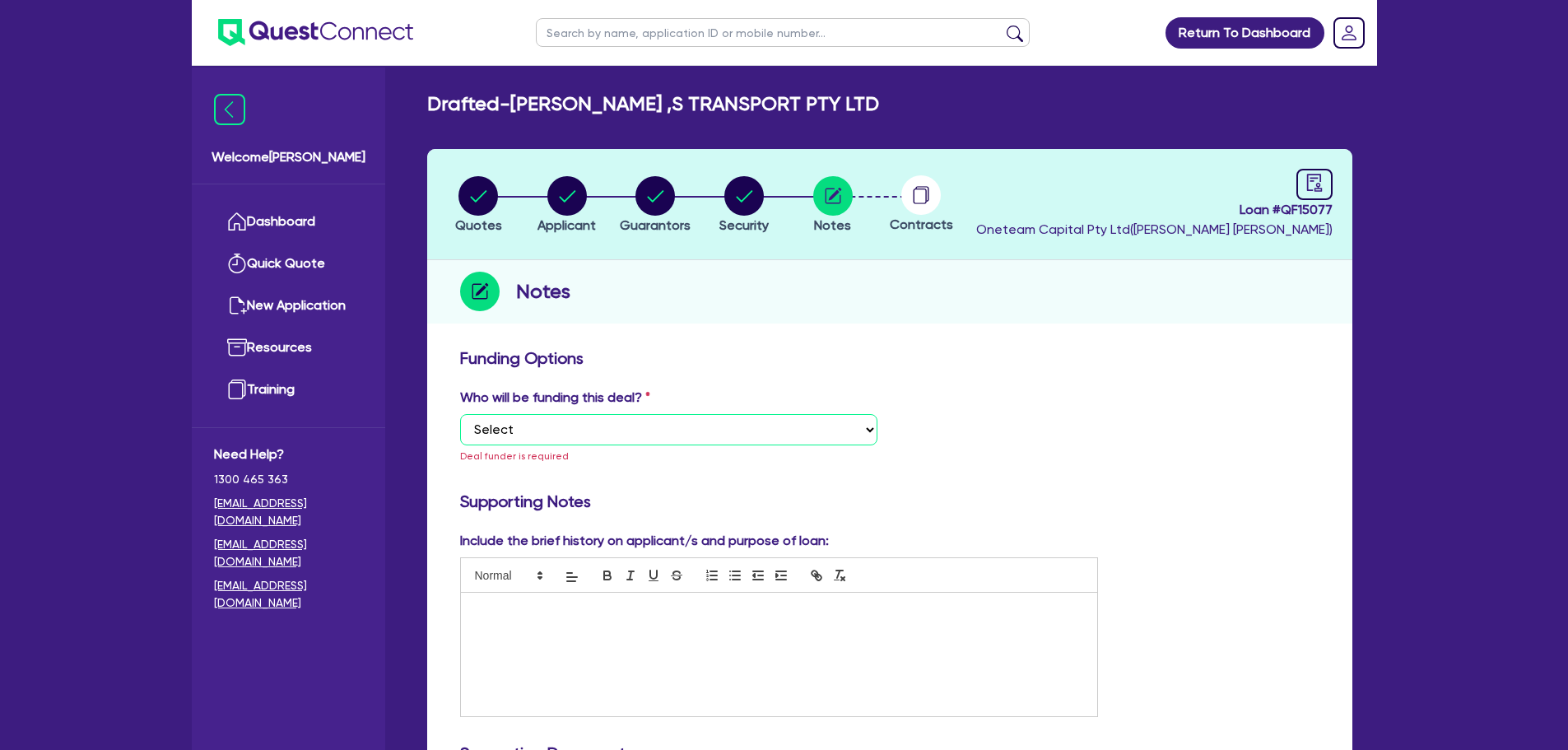
click at [644, 432] on select "Select I want Quest to fund 100% I will fund 100% I will co-fund with Quest Oth…" at bounding box center [668, 429] width 417 height 31
select select "Other"
click at [460, 414] on select "Select I want Quest to fund 100% I will fund 100% I will co-fund with Quest Oth…" at bounding box center [668, 429] width 417 height 31
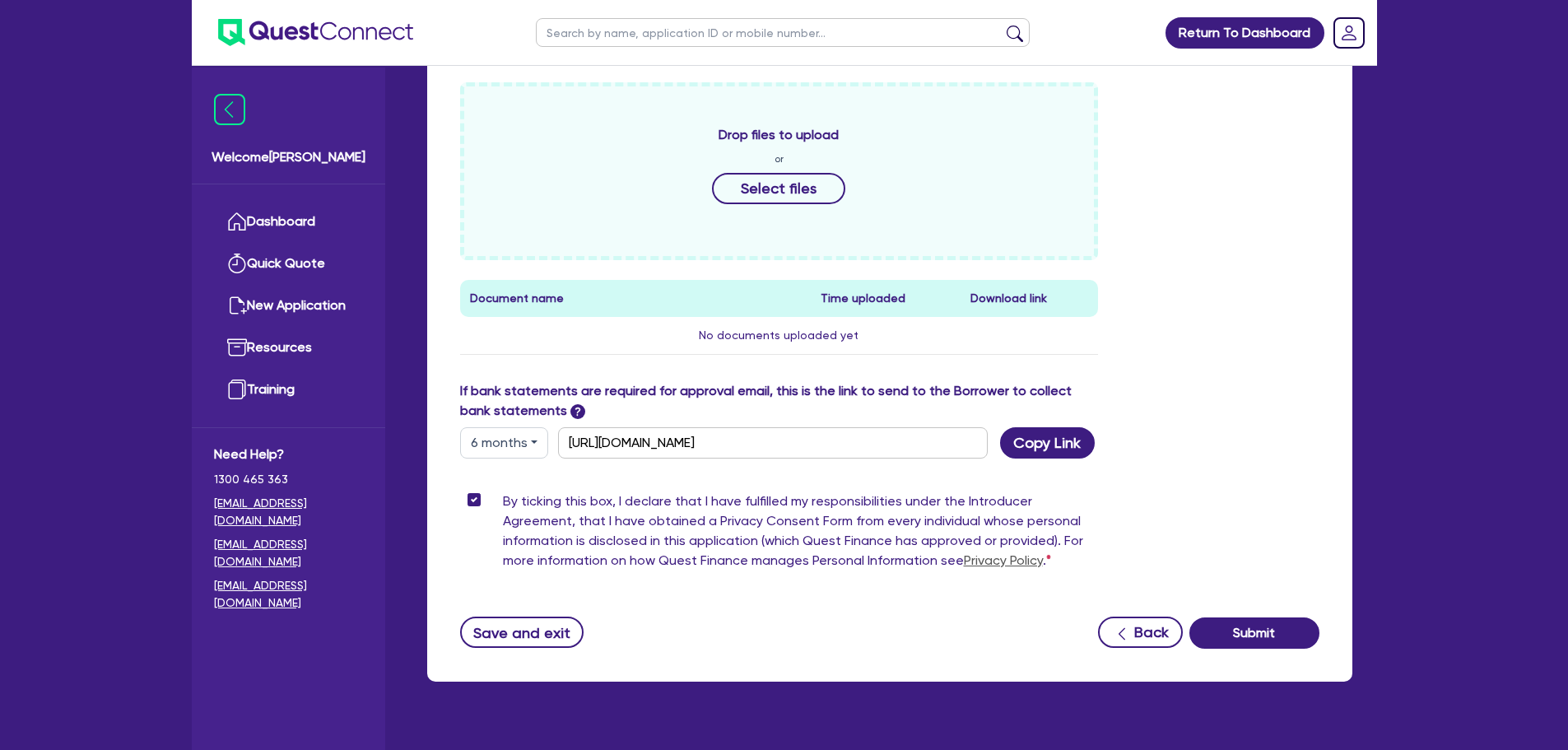
scroll to position [733, 0]
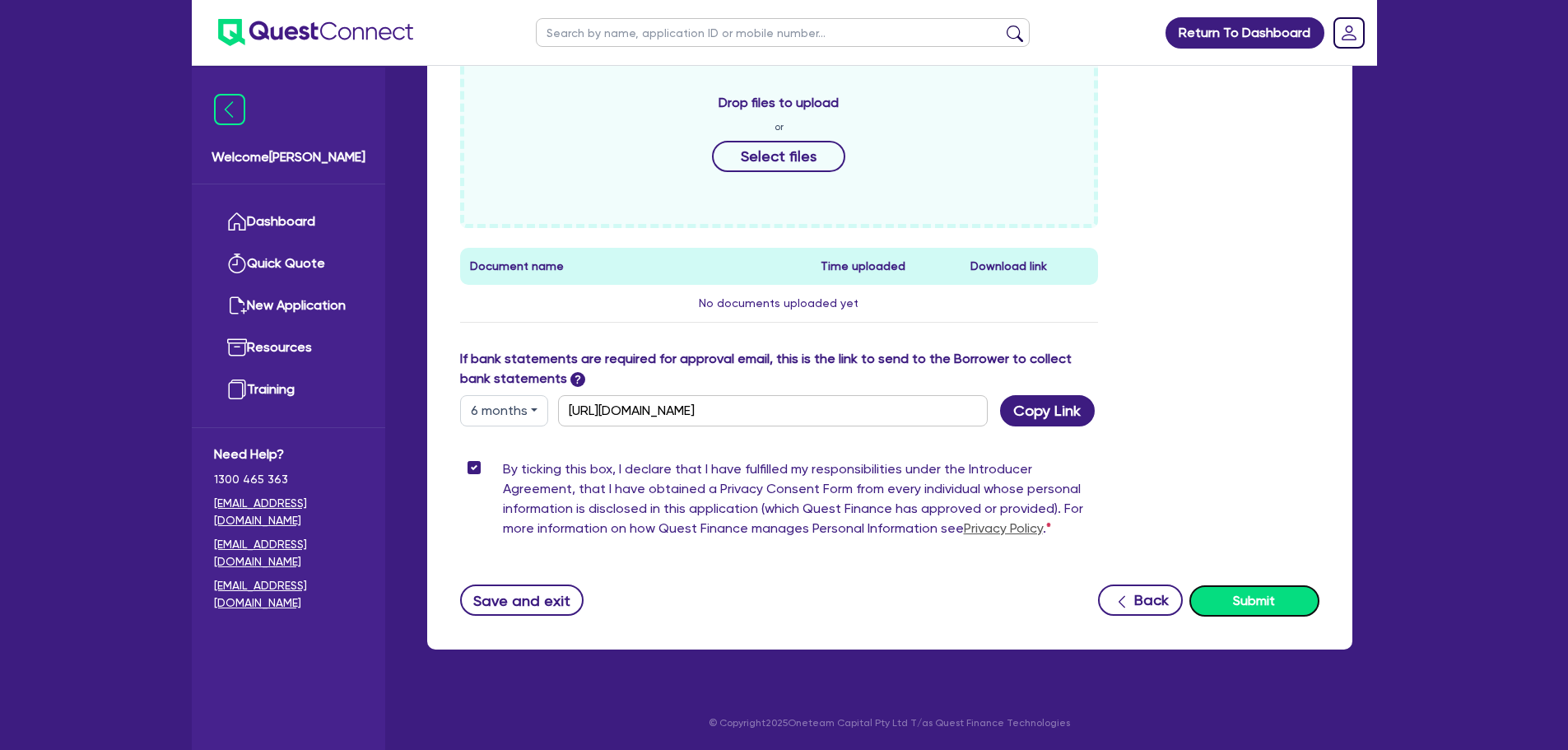
click at [1265, 612] on button "Submit" at bounding box center [1253, 601] width 130 height 31
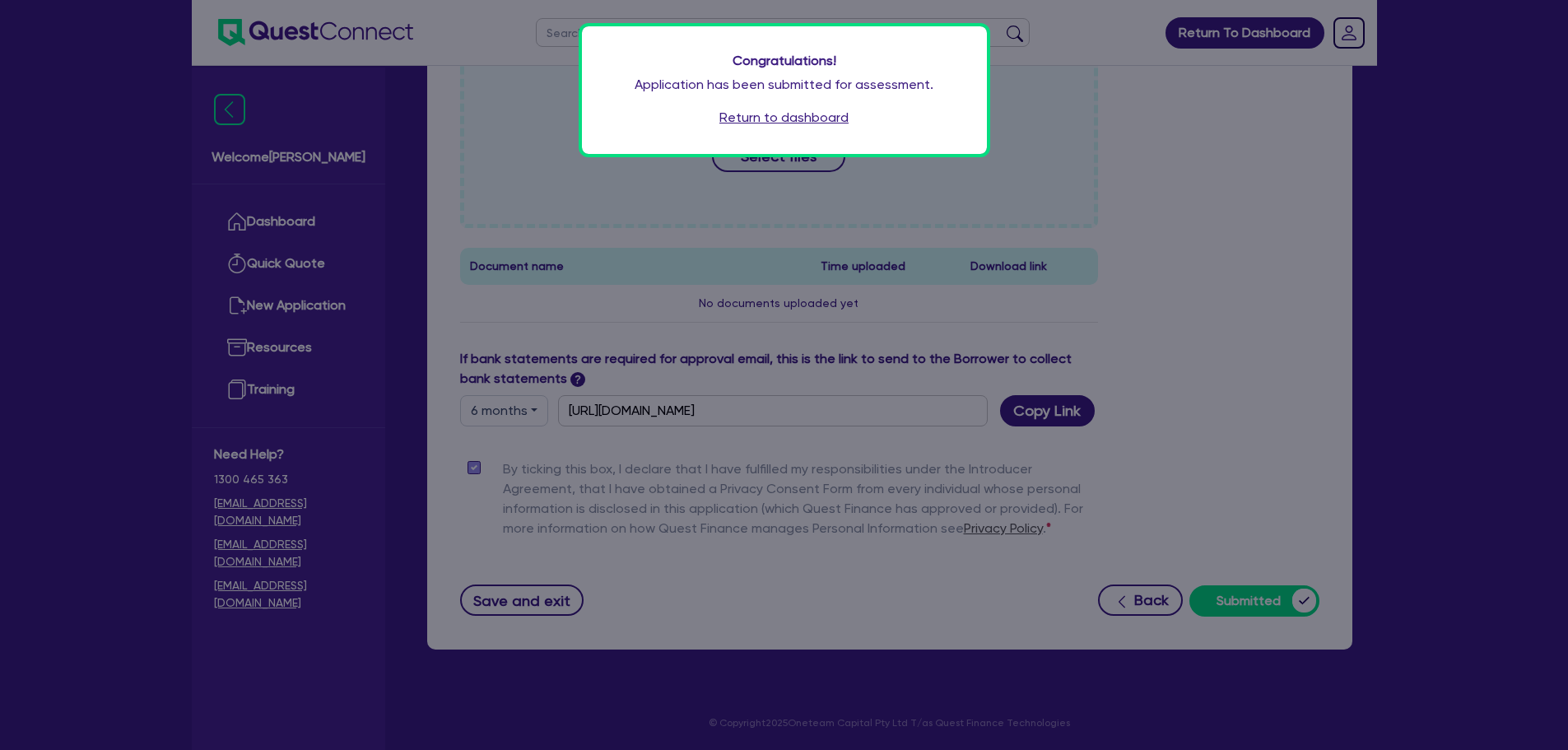
click at [788, 117] on link "Return to dashboard" at bounding box center [784, 117] width 129 height 20
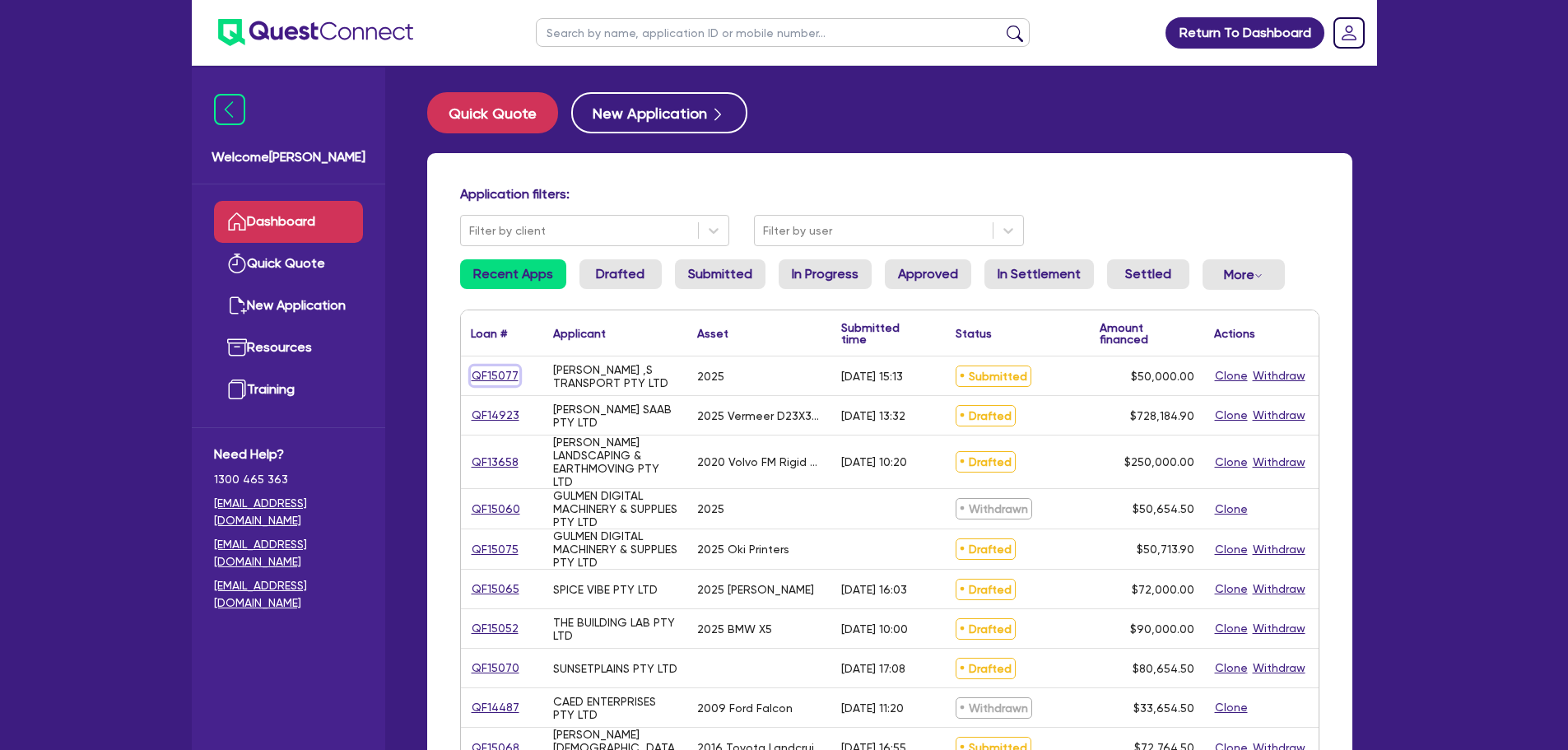
click at [484, 379] on link "QF15077" at bounding box center [494, 376] width 48 height 19
select select "CARS_AND_LIGHT_TRUCKS"
select select "PASSENGER_VEHICLES"
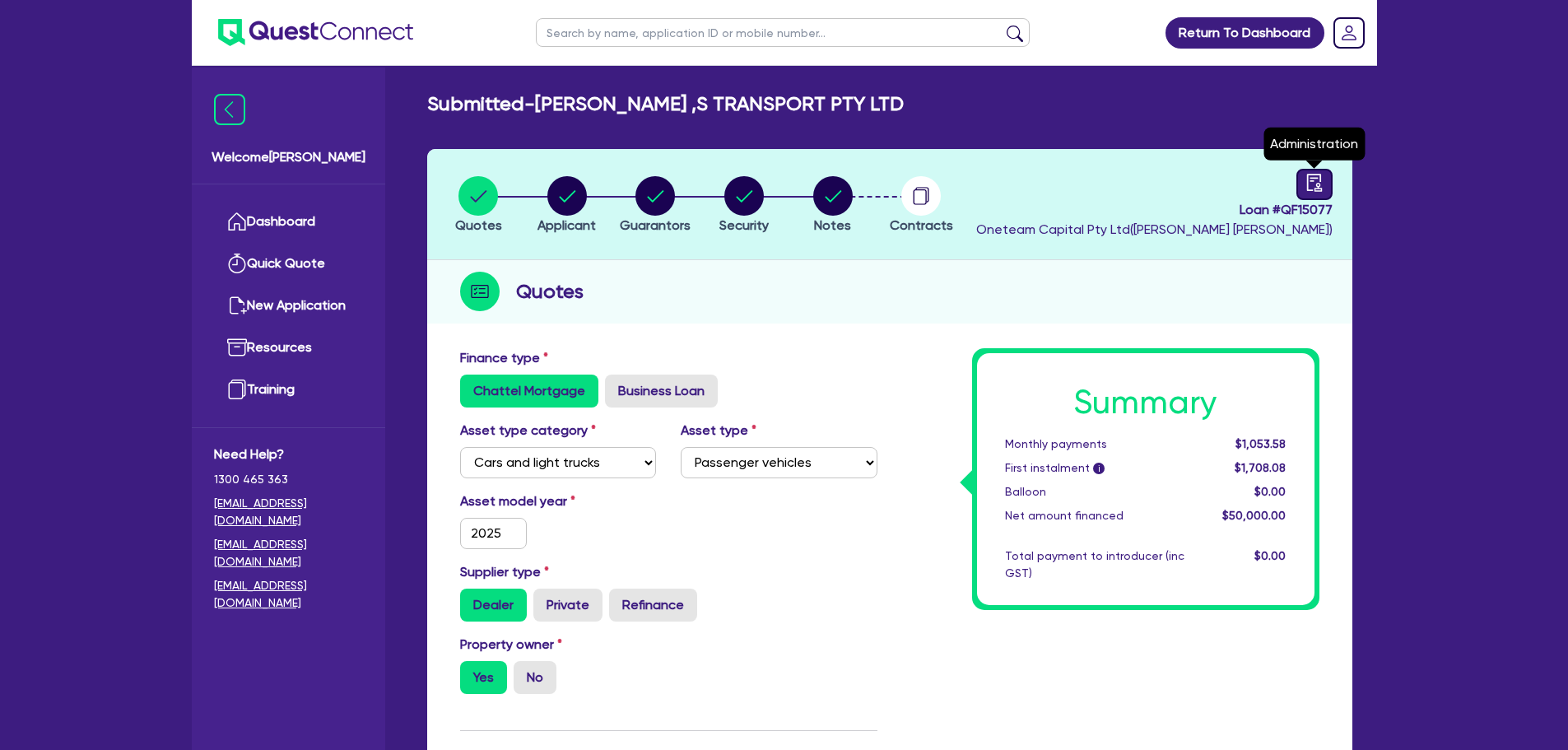
click at [1313, 183] on icon "audit" at bounding box center [1314, 182] width 18 height 18
select select "SUBMITTED_NEW"
select select "Other"
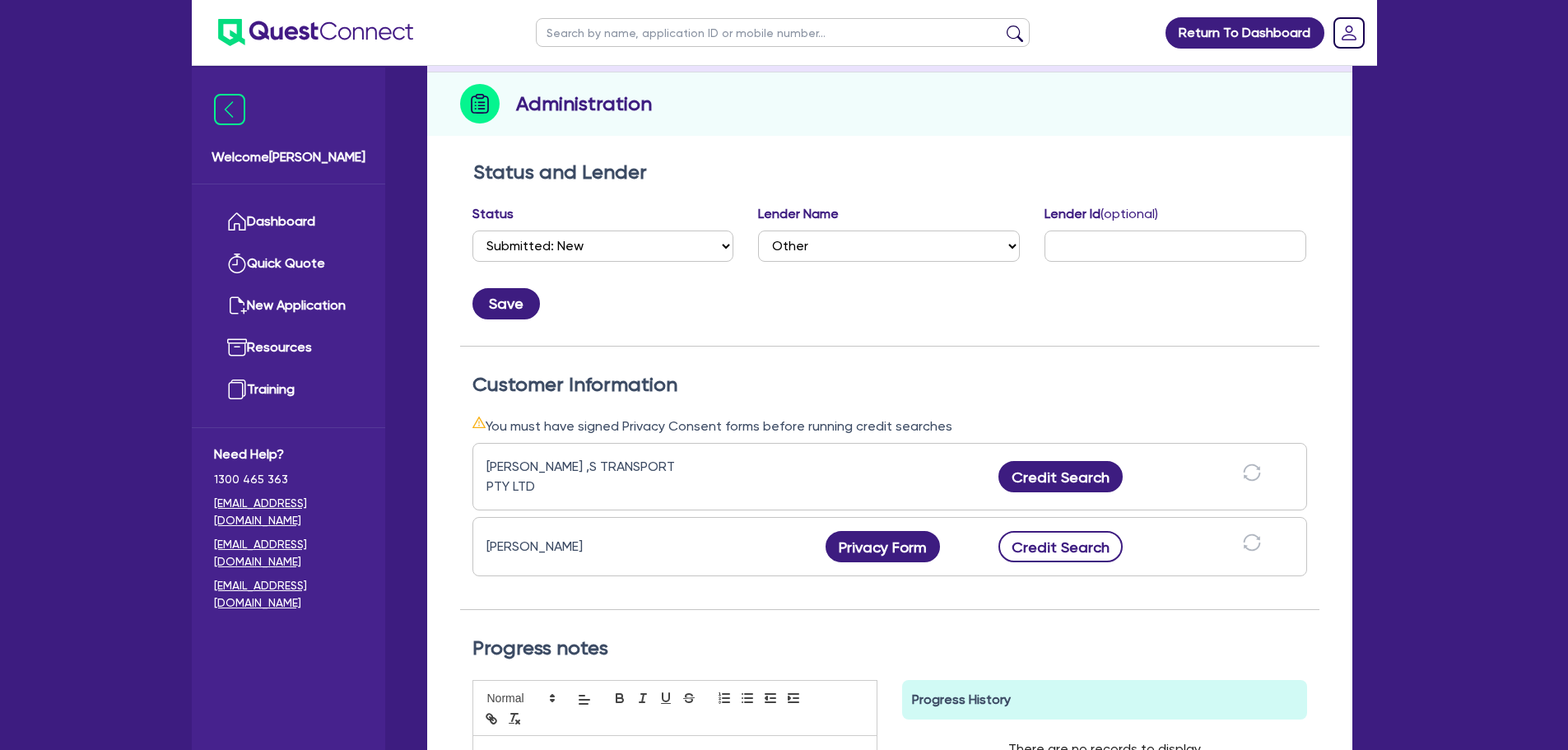
scroll to position [411, 0]
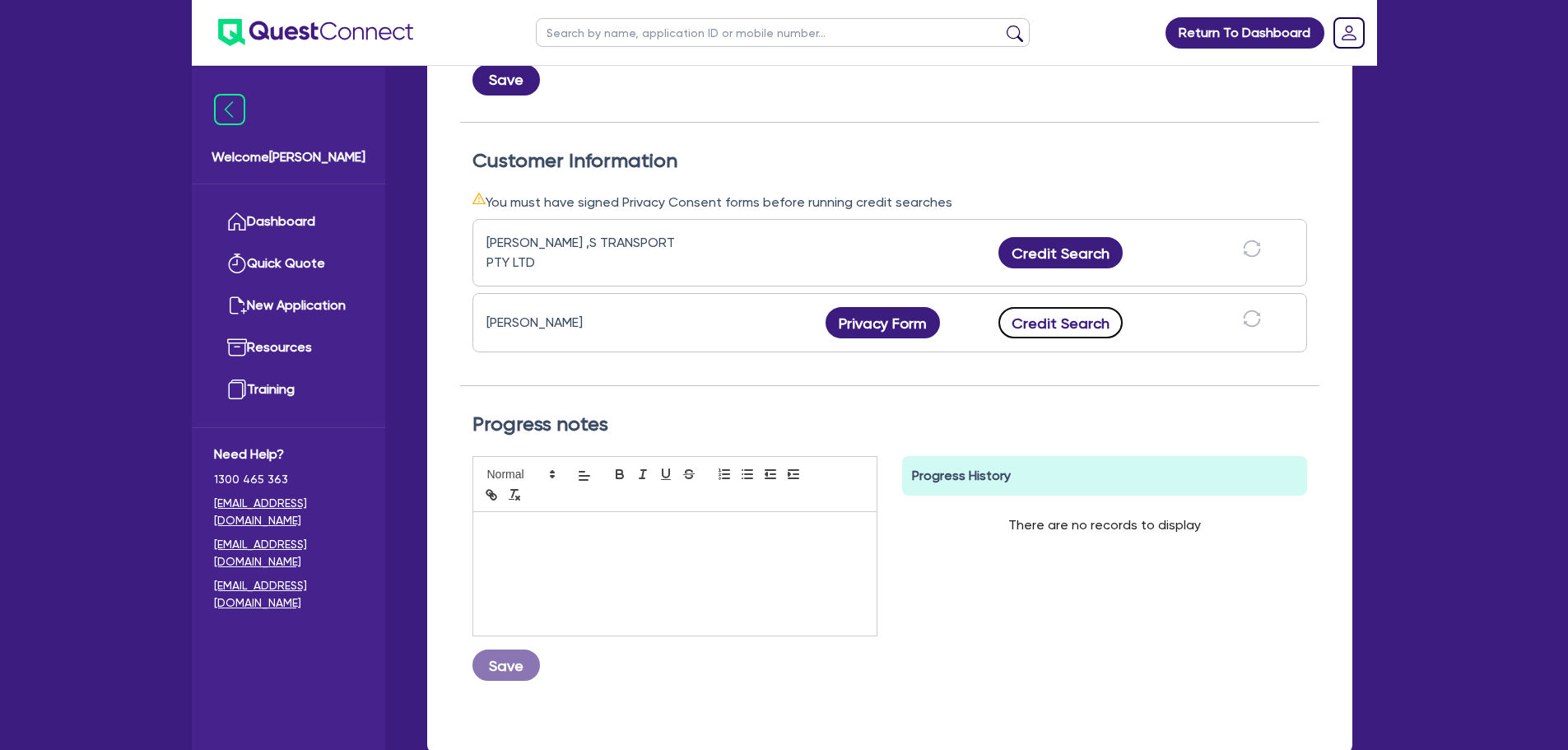
click at [1029, 312] on button "Credit Search" at bounding box center [1061, 322] width 126 height 31
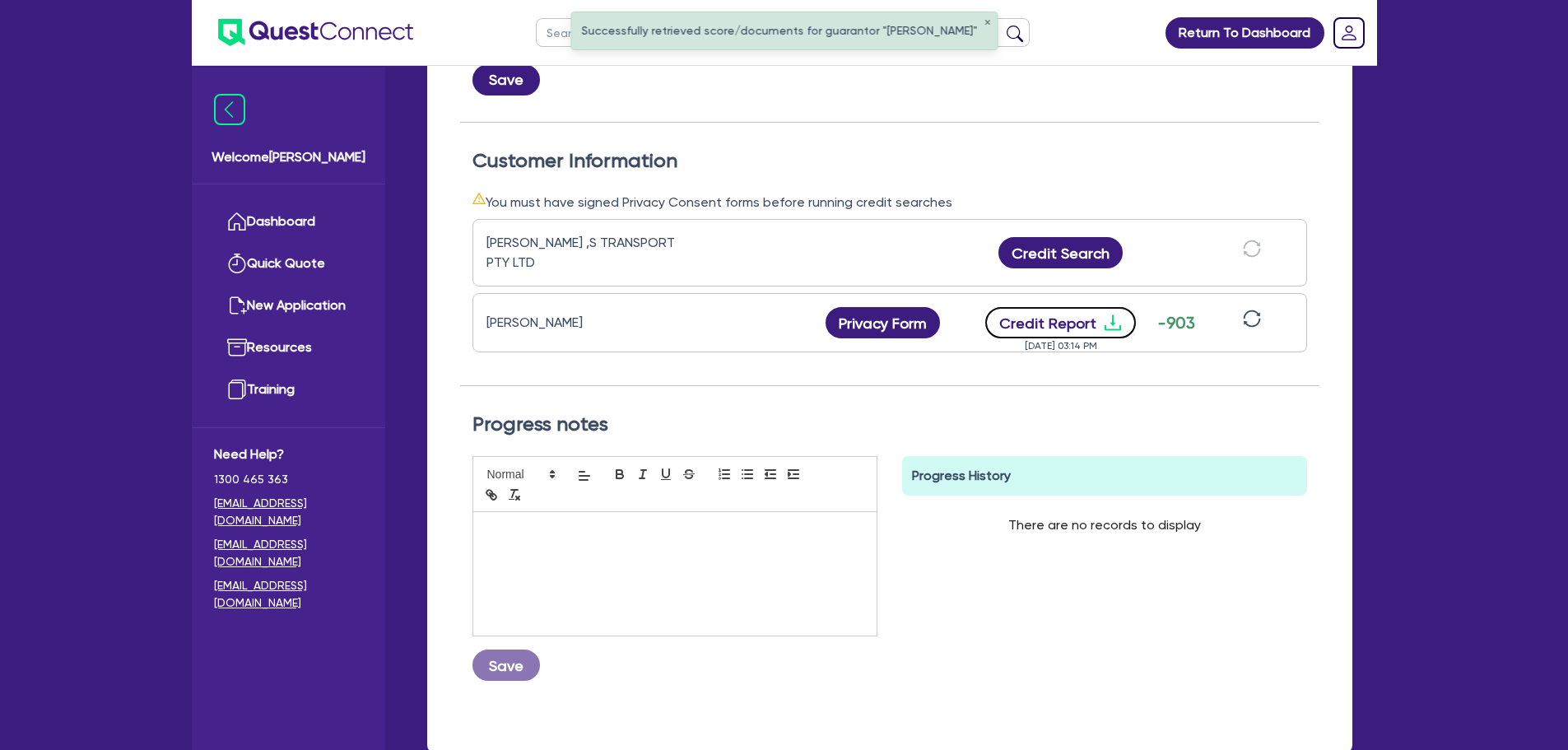
click at [1078, 315] on button "Credit Report" at bounding box center [1061, 322] width 151 height 31
